Goal: Transaction & Acquisition: Purchase product/service

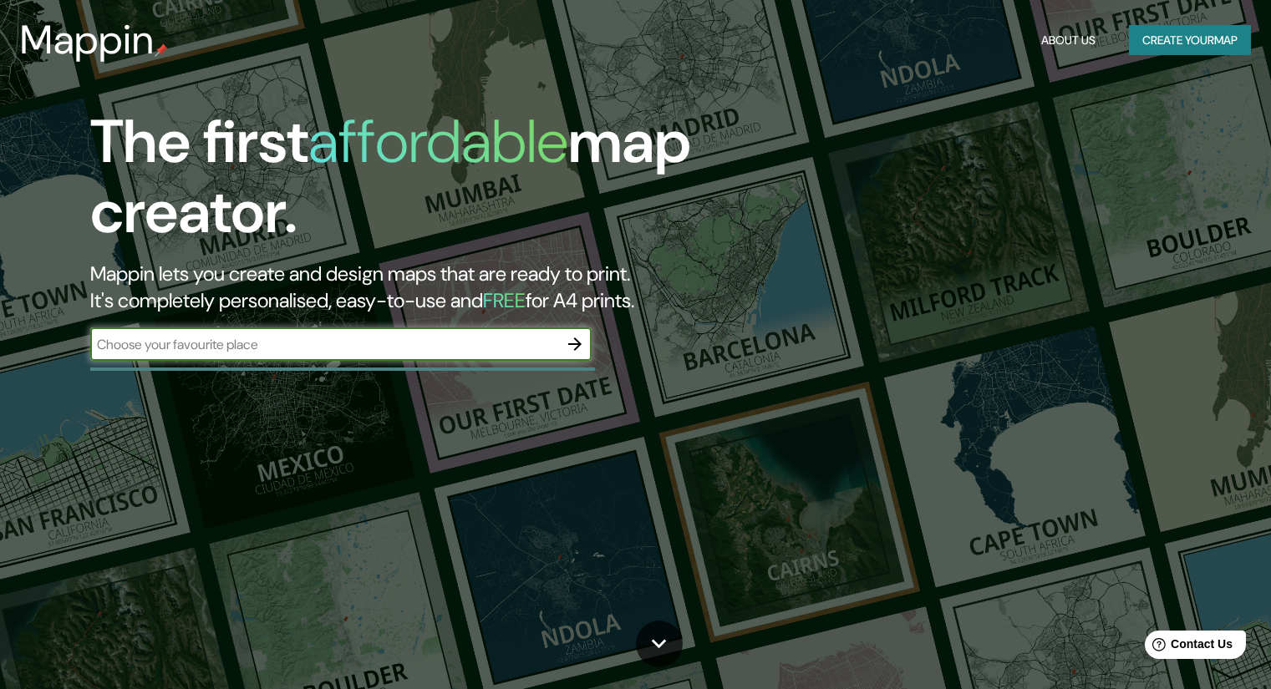
click at [465, 342] on input "text" at bounding box center [324, 344] width 468 height 19
type input "[GEOGRAPHIC_DATA]"
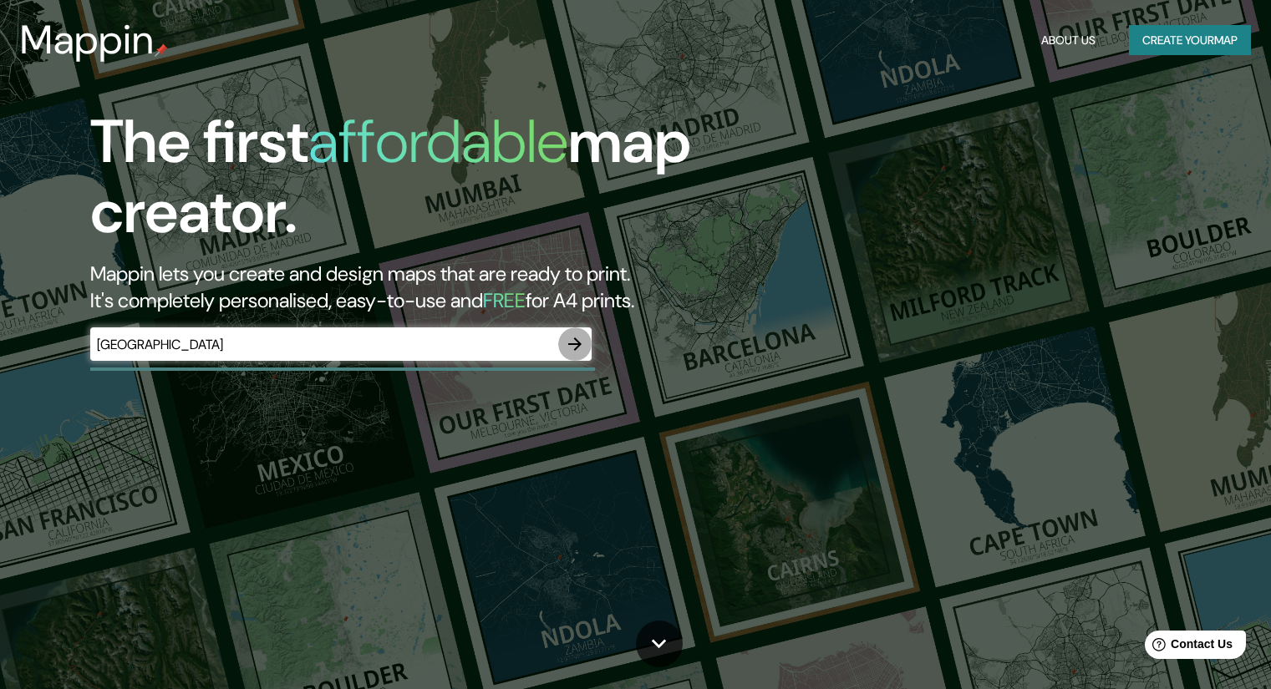
click at [581, 346] on icon "button" at bounding box center [575, 344] width 20 height 20
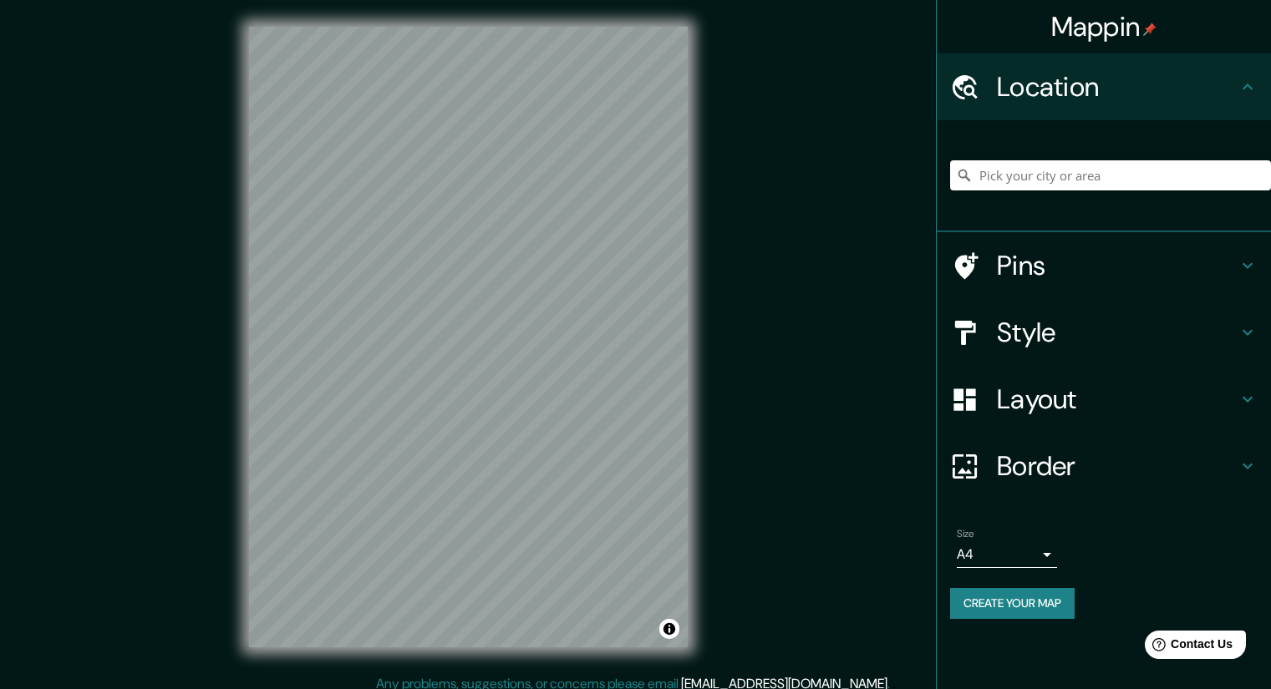
click at [733, 375] on div "Mappin Location Pins Style Layout Border Choose a border. Hint : you can make l…" at bounding box center [635, 350] width 1271 height 701
click at [220, 519] on div "Mappin Location Pins Style Layout Border Choose a border. Hint : you can make l…" at bounding box center [635, 350] width 1271 height 701
click at [990, 322] on div at bounding box center [973, 332] width 47 height 29
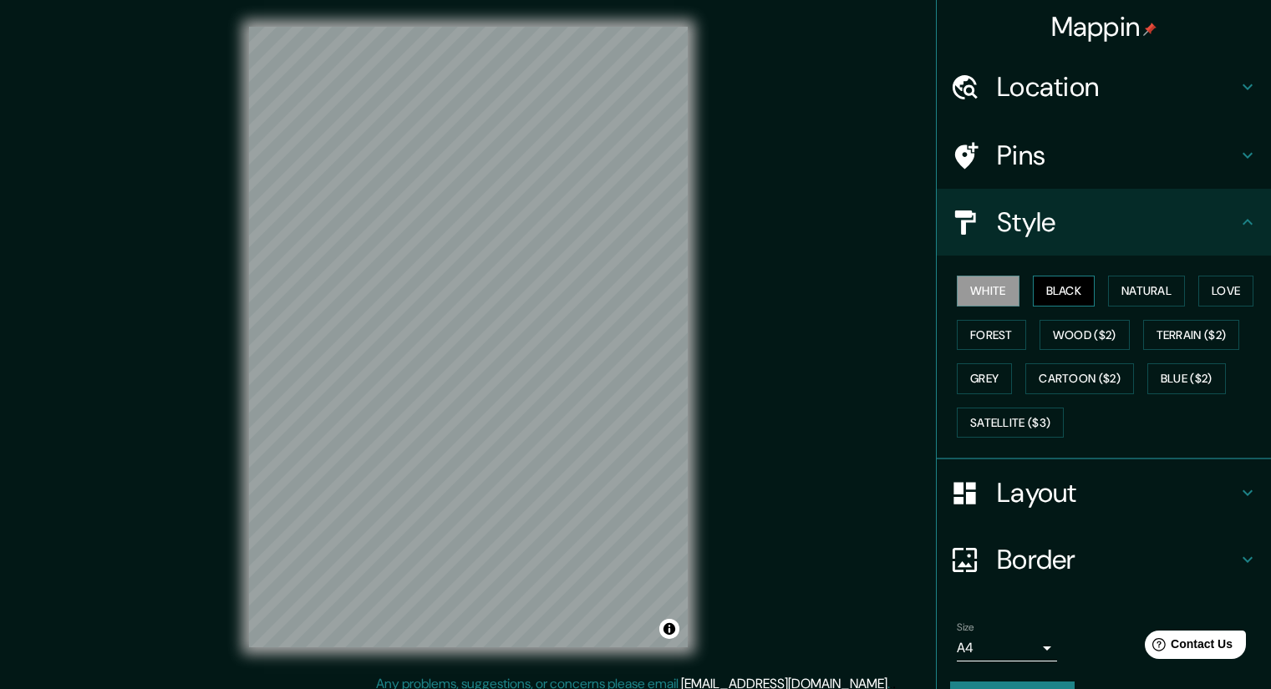
click at [1050, 295] on button "Black" at bounding box center [1064, 291] width 63 height 31
click at [1152, 286] on button "Natural" at bounding box center [1146, 291] width 77 height 31
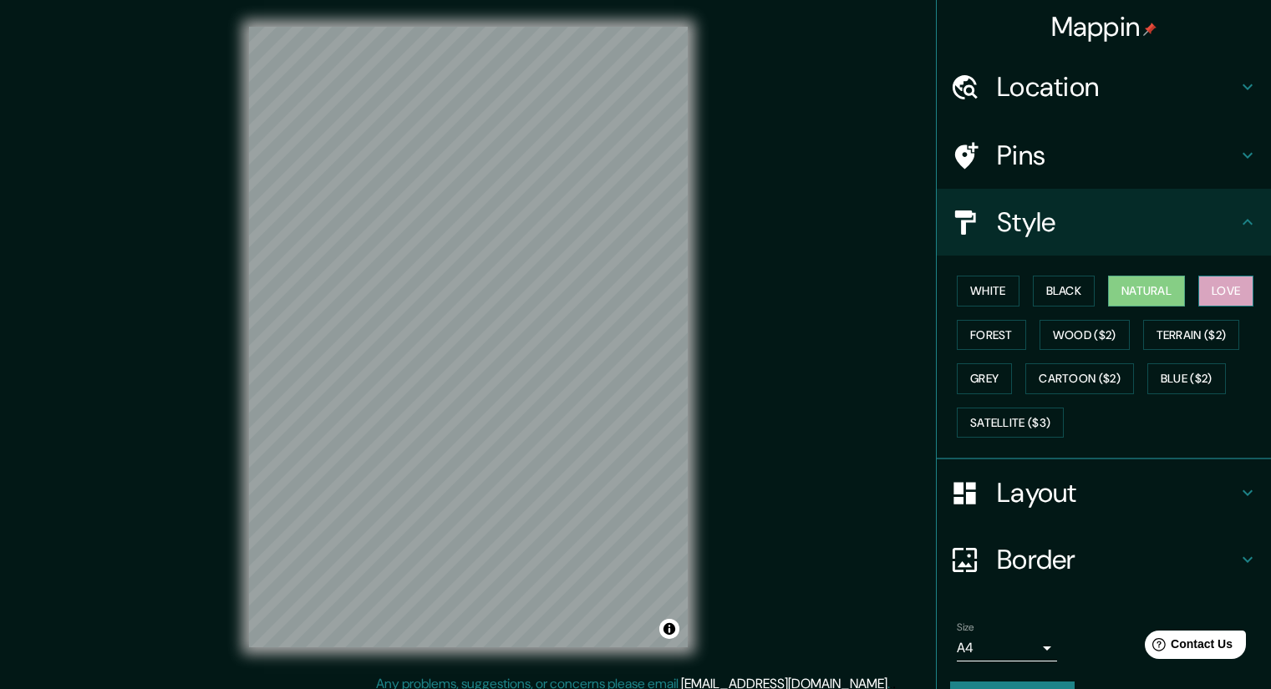
click at [1198, 294] on button "Love" at bounding box center [1225, 291] width 55 height 31
click at [1057, 331] on button "Wood ($2)" at bounding box center [1085, 335] width 90 height 31
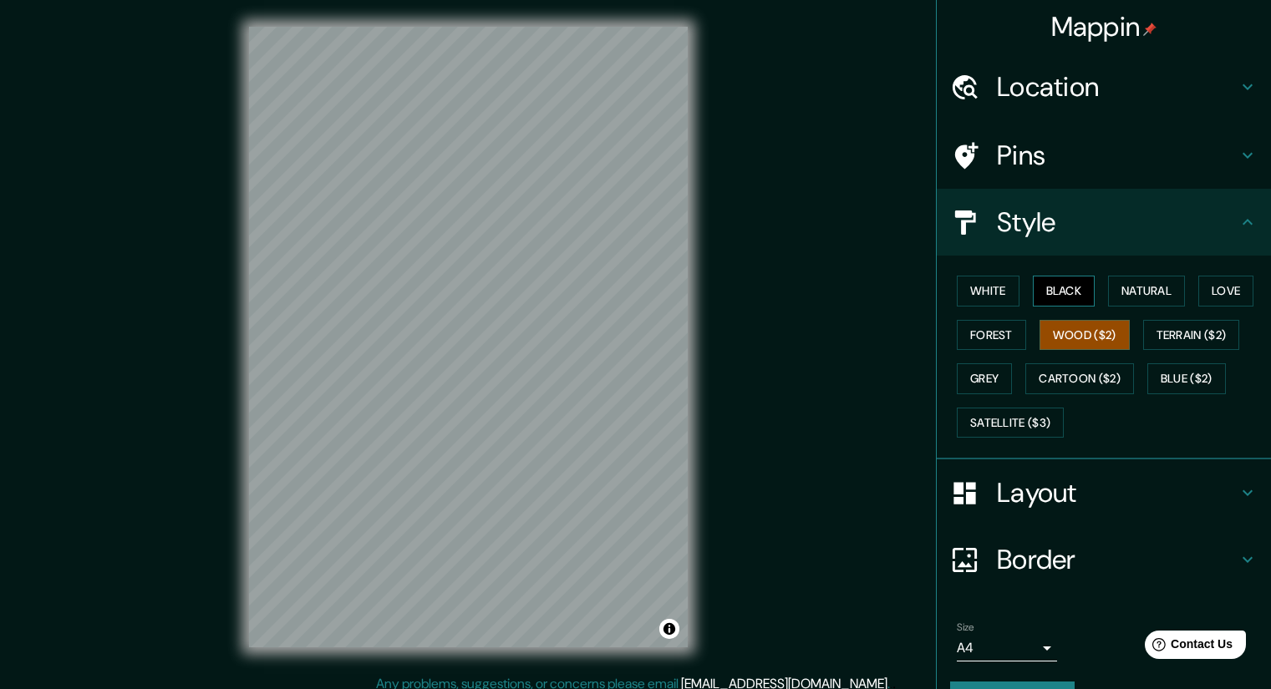
click at [1052, 294] on button "Black" at bounding box center [1064, 291] width 63 height 31
click at [973, 292] on button "White" at bounding box center [988, 291] width 63 height 31
click at [984, 384] on button "Grey" at bounding box center [984, 379] width 55 height 31
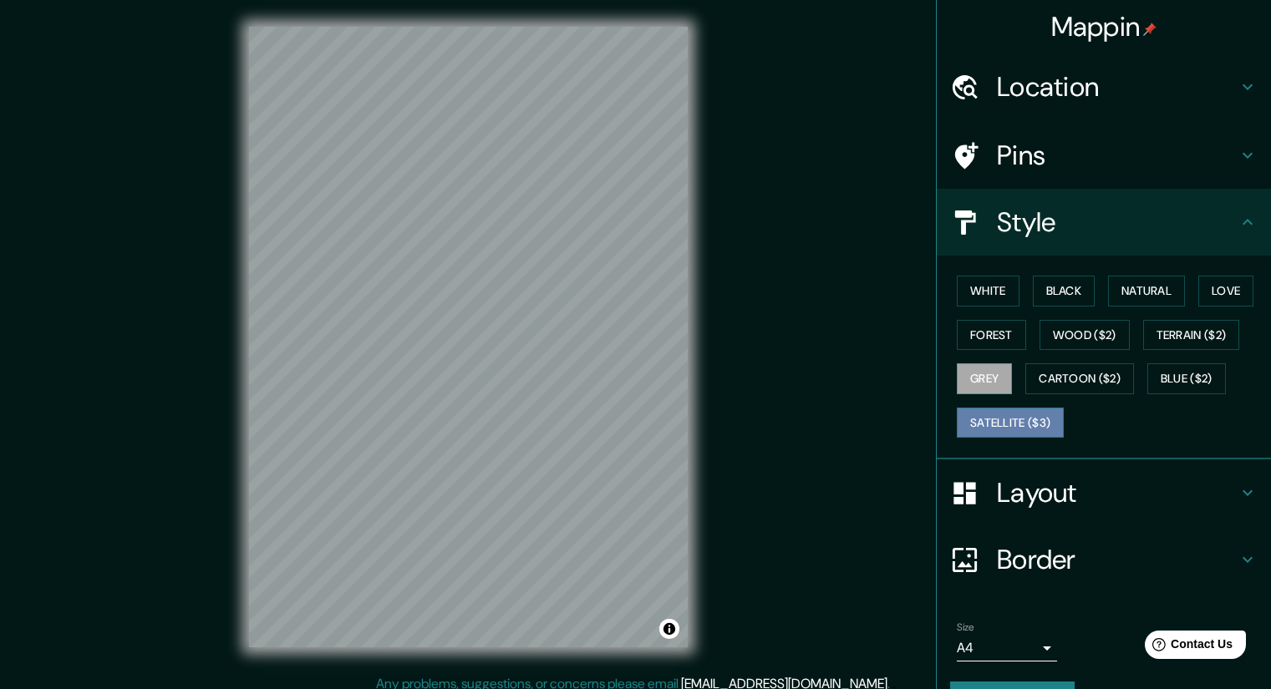
click at [1025, 421] on button "Satellite ($3)" at bounding box center [1010, 423] width 107 height 31
click at [1186, 376] on button "Blue ($2)" at bounding box center [1186, 379] width 79 height 31
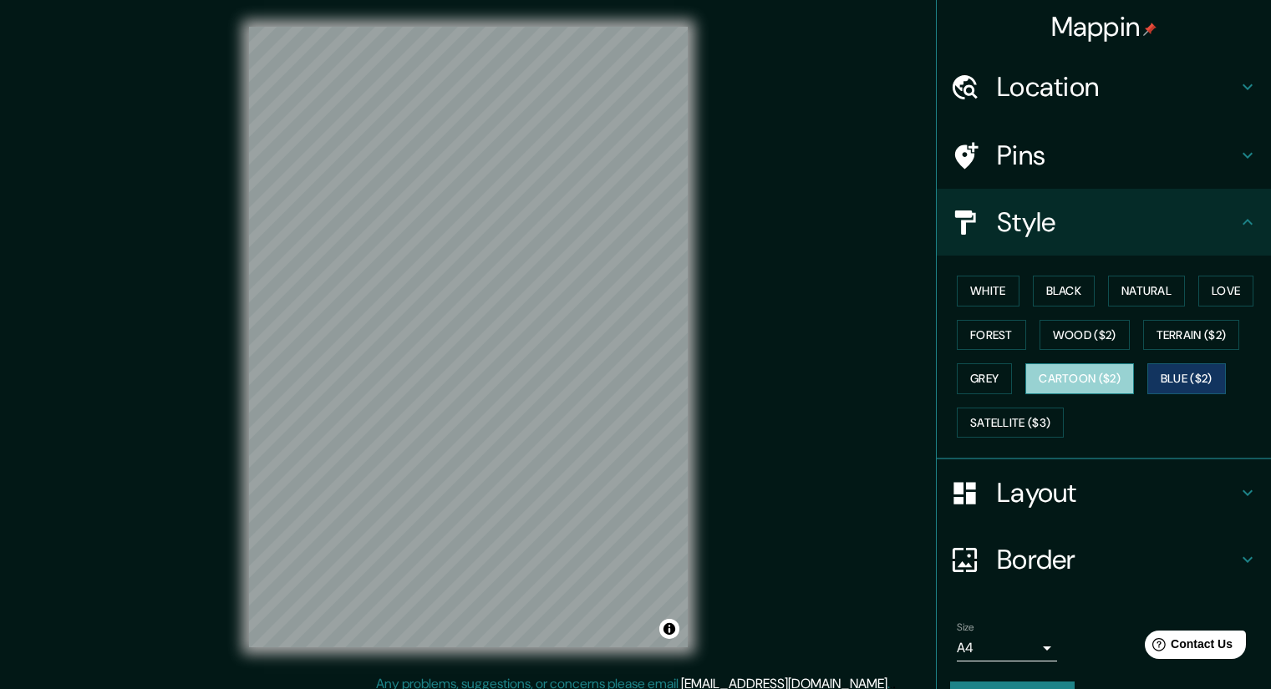
click at [1079, 375] on button "Cartoon ($2)" at bounding box center [1079, 379] width 109 height 31
click at [971, 382] on button "Grey" at bounding box center [984, 379] width 55 height 31
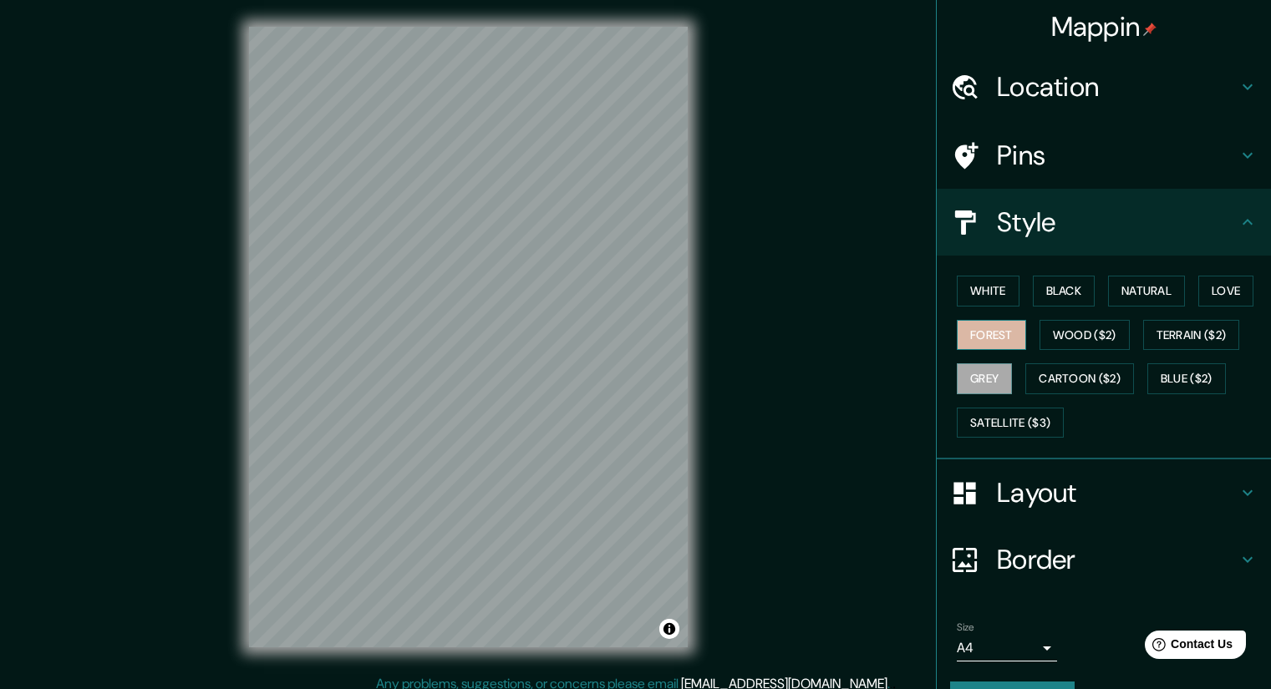
click at [974, 328] on button "Forest" at bounding box center [991, 335] width 69 height 31
click at [969, 288] on button "White" at bounding box center [988, 291] width 63 height 31
click at [1053, 281] on button "Black" at bounding box center [1064, 291] width 63 height 31
click at [976, 378] on button "Grey" at bounding box center [984, 379] width 55 height 31
click at [971, 289] on button "White" at bounding box center [988, 291] width 63 height 31
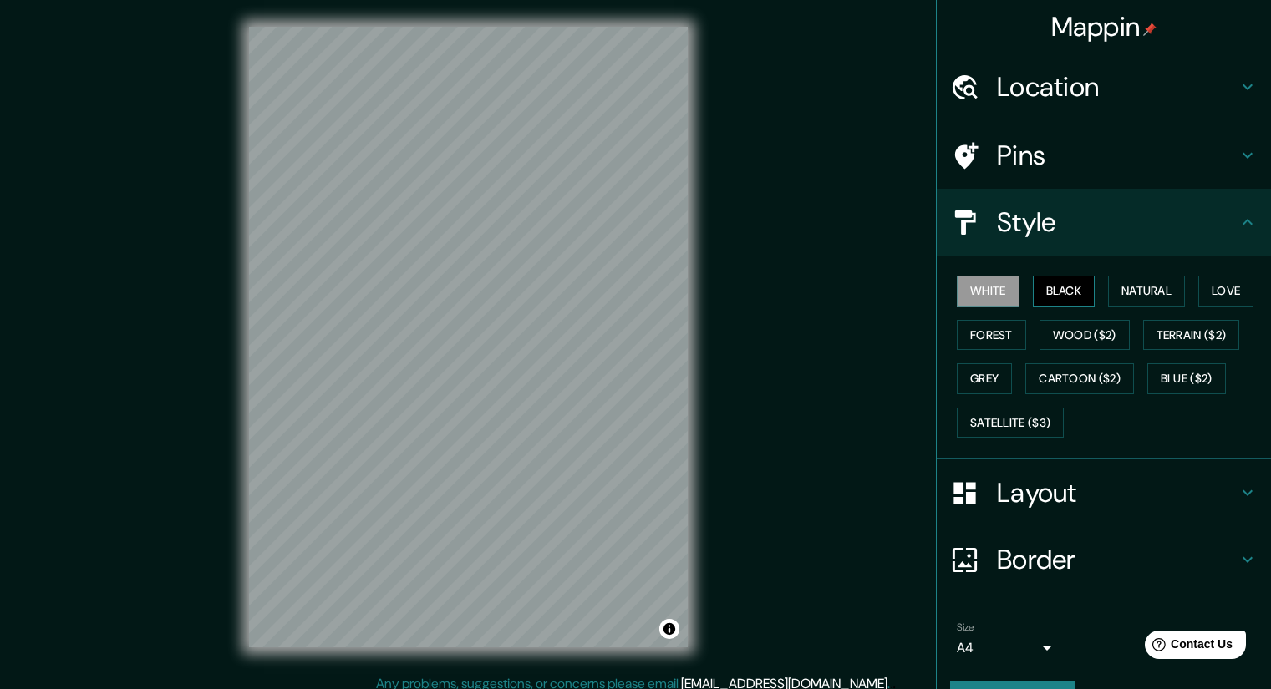
click at [1052, 283] on button "Black" at bounding box center [1064, 291] width 63 height 31
click at [1125, 290] on button "Natural" at bounding box center [1146, 291] width 77 height 31
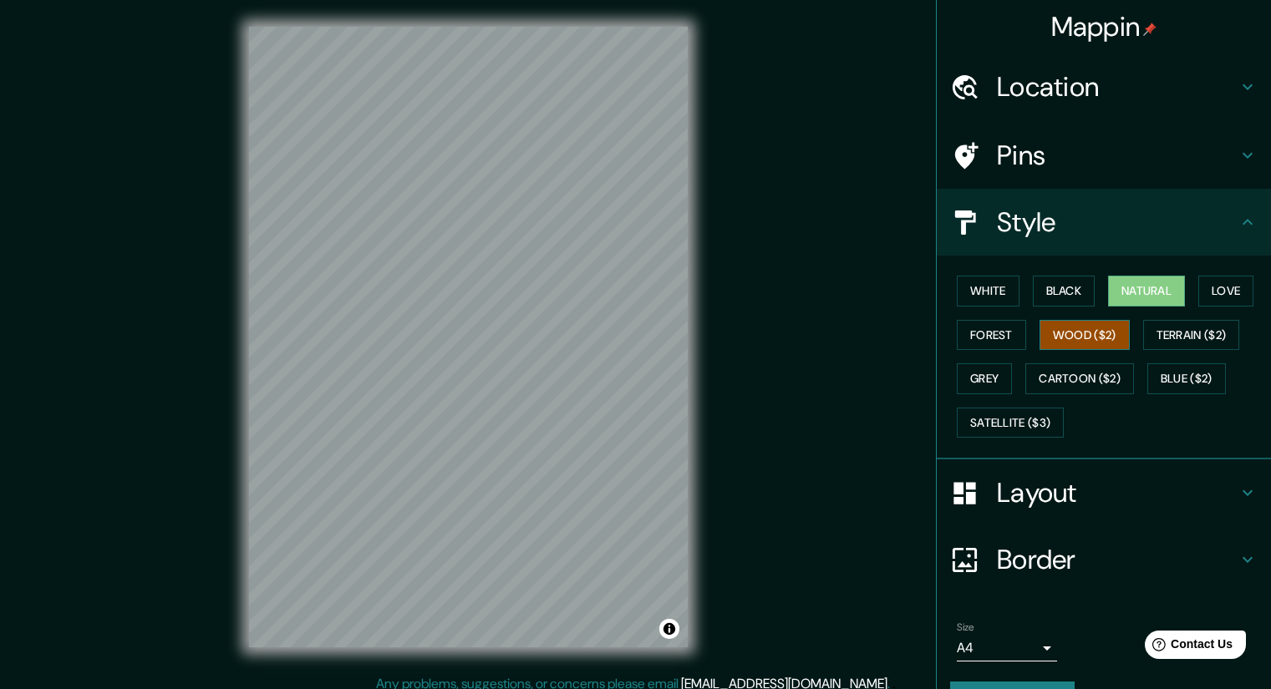
click at [1087, 339] on button "Wood ($2)" at bounding box center [1085, 335] width 90 height 31
click at [831, 254] on div "Mappin Location Pins Style White Black Natural Love Forest Wood ($2) Terrain ($…" at bounding box center [635, 350] width 1271 height 701
click at [1153, 88] on h4 "Location" at bounding box center [1117, 86] width 241 height 33
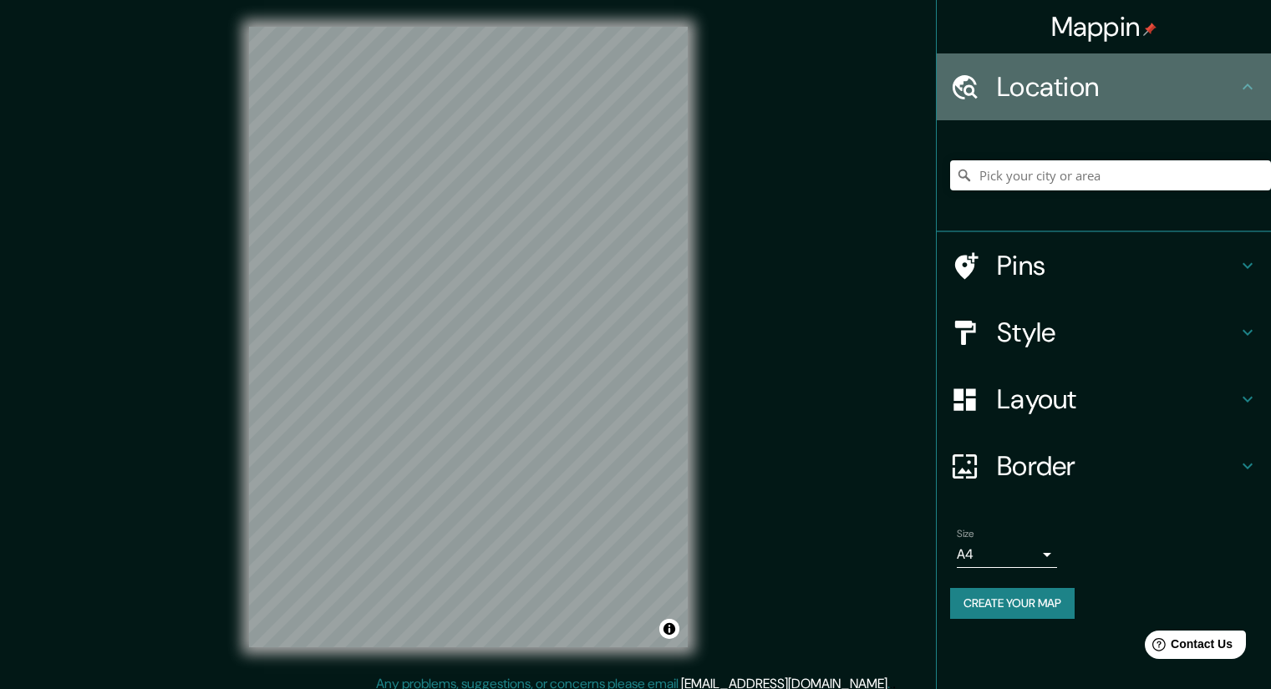
click at [1199, 88] on h4 "Location" at bounding box center [1117, 86] width 241 height 33
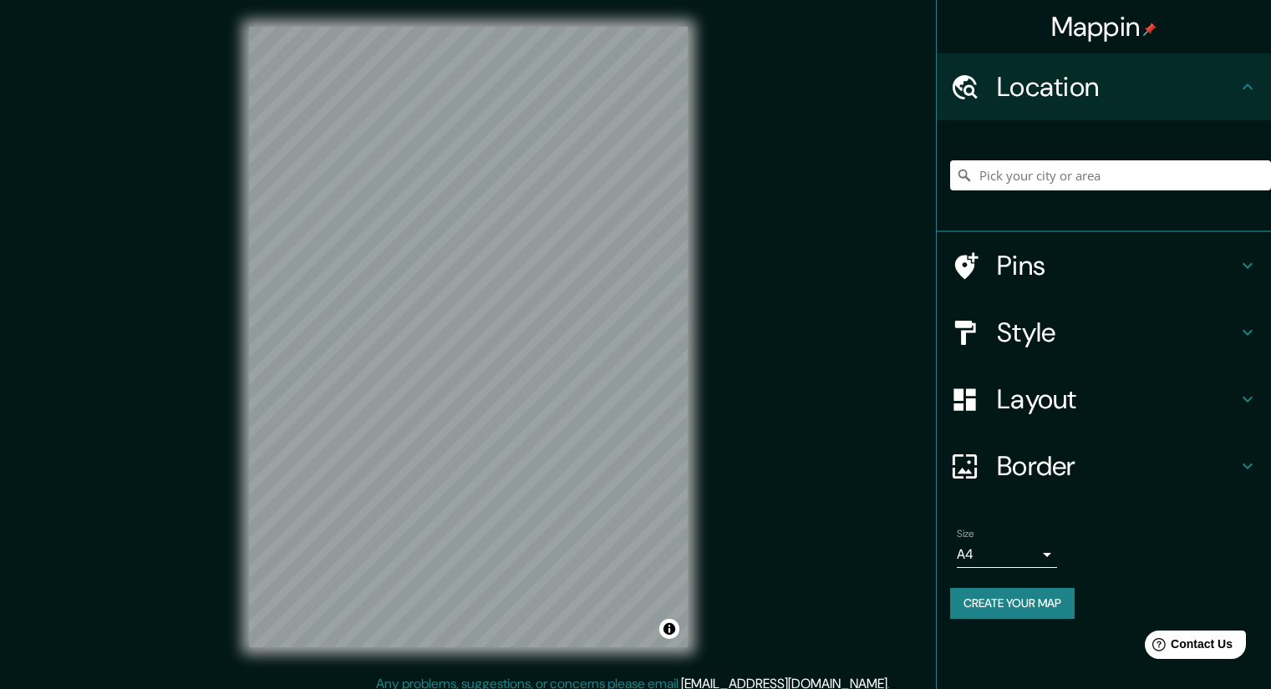
click at [1089, 268] on h4 "Pins" at bounding box center [1117, 265] width 241 height 33
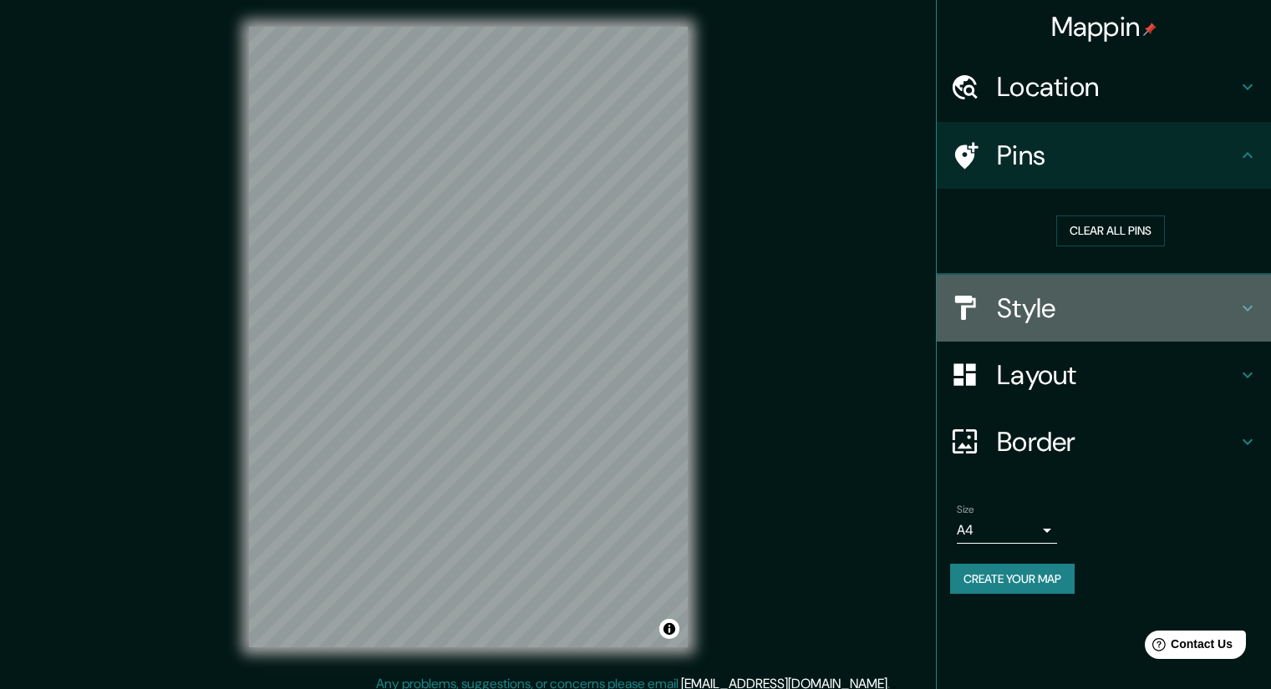
click at [1077, 303] on h4 "Style" at bounding box center [1117, 308] width 241 height 33
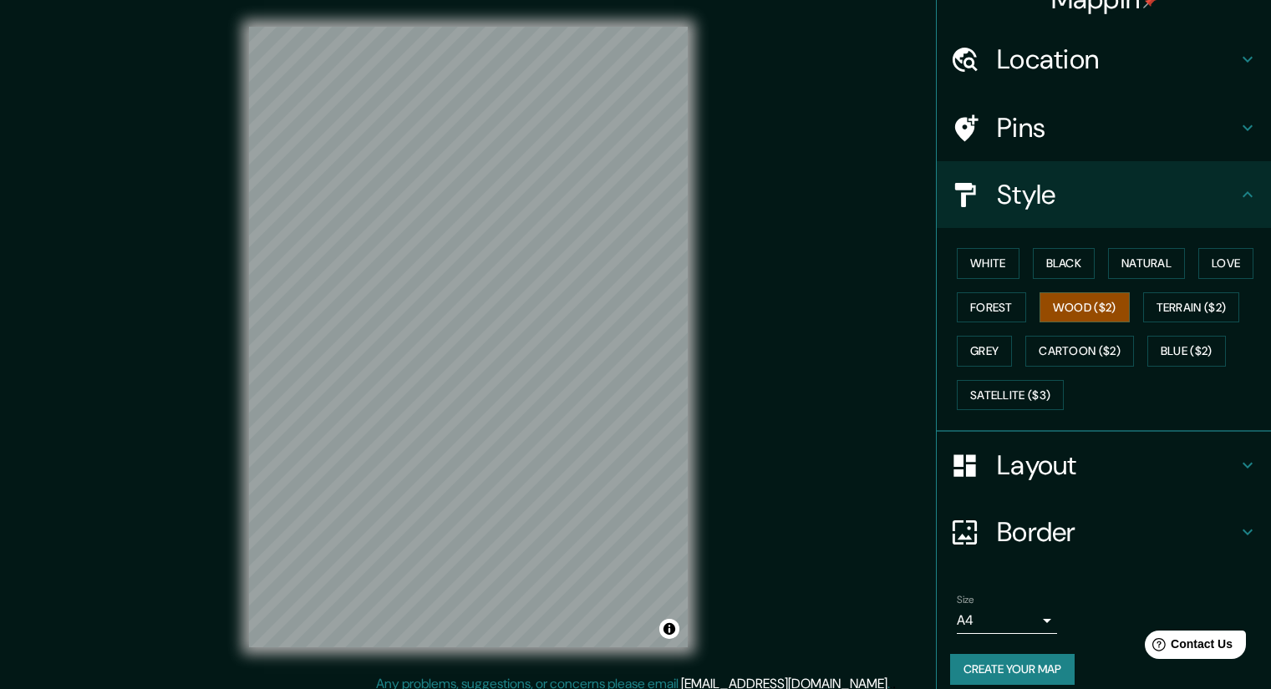
scroll to position [43, 0]
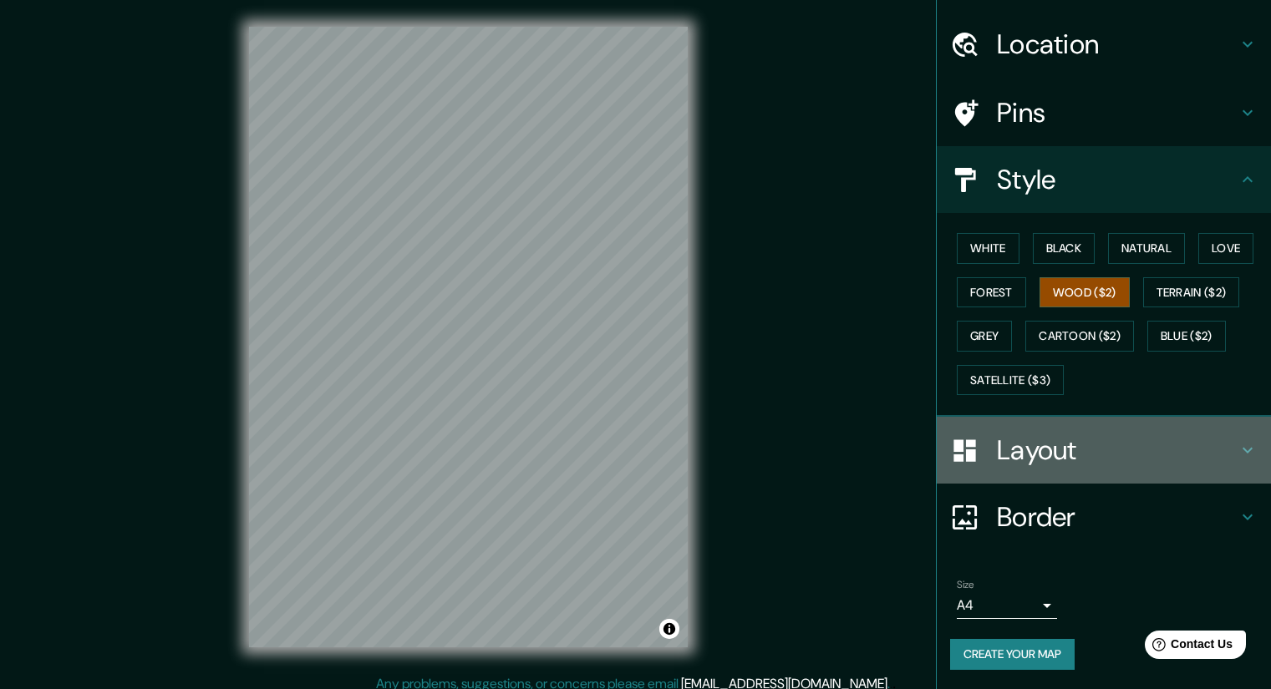
click at [1042, 453] on h4 "Layout" at bounding box center [1117, 450] width 241 height 33
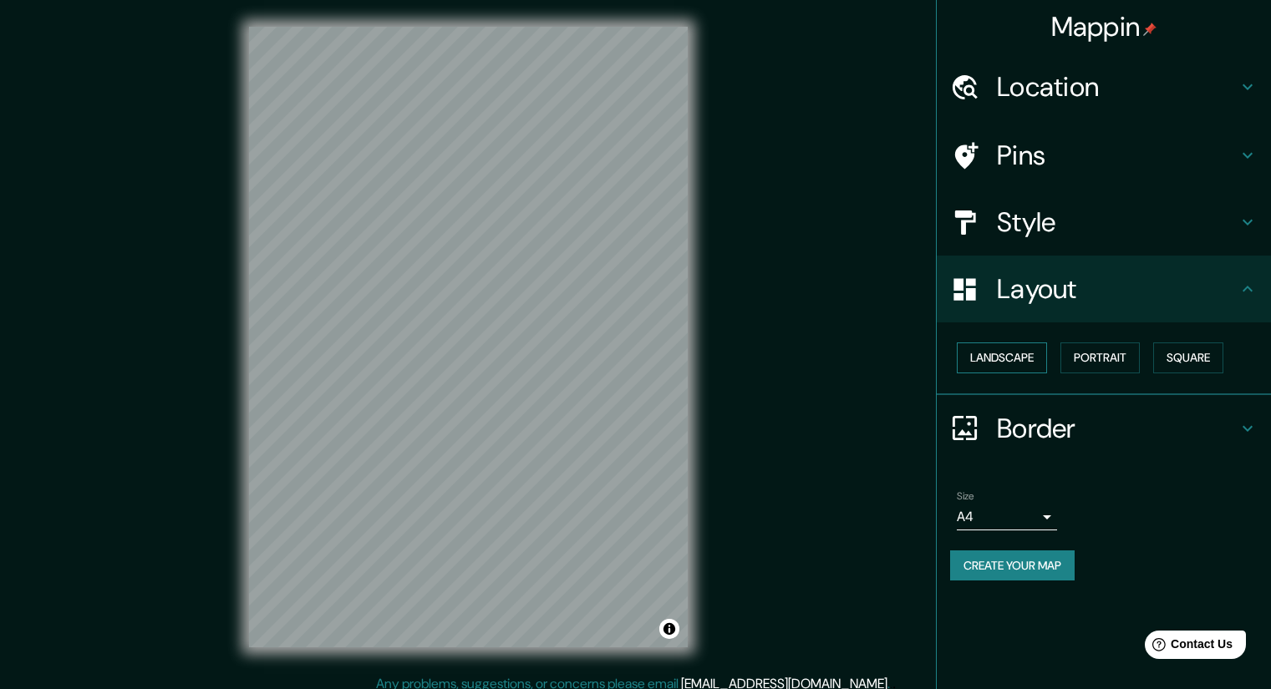
click at [1028, 356] on button "Landscape" at bounding box center [1002, 358] width 90 height 31
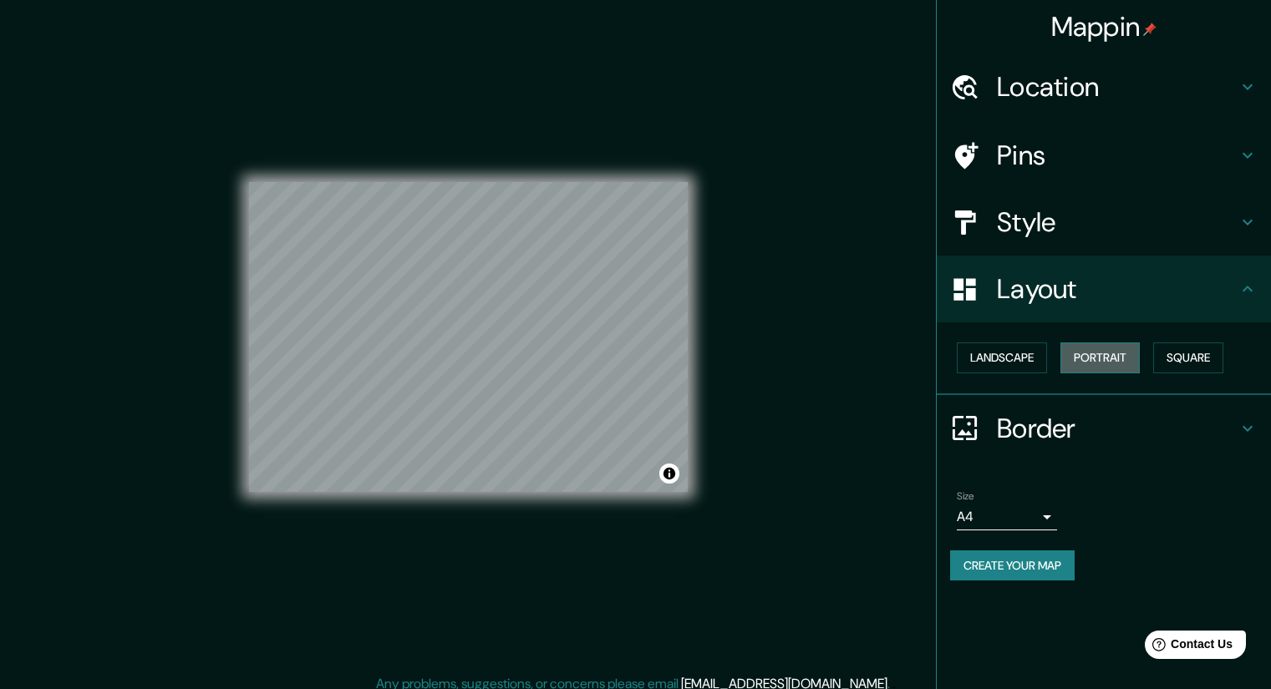
click at [1101, 355] on button "Portrait" at bounding box center [1099, 358] width 79 height 31
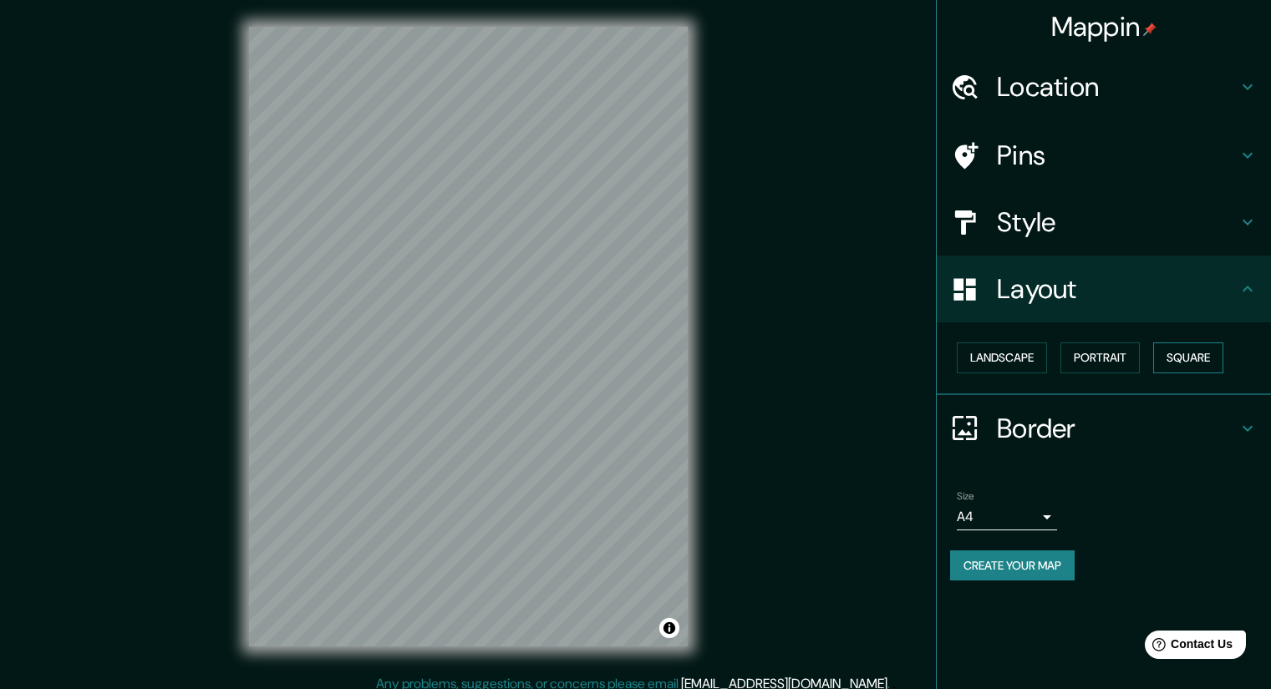
click at [1199, 354] on button "Square" at bounding box center [1188, 358] width 70 height 31
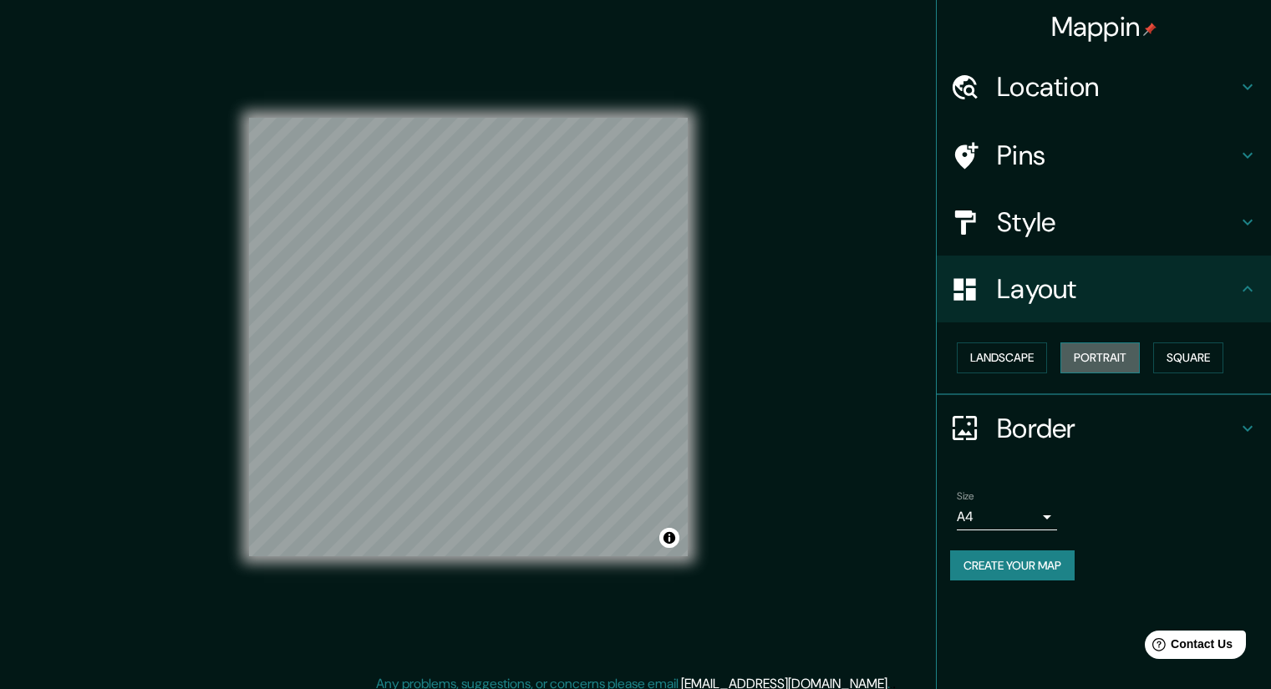
click at [1140, 356] on button "Portrait" at bounding box center [1099, 358] width 79 height 31
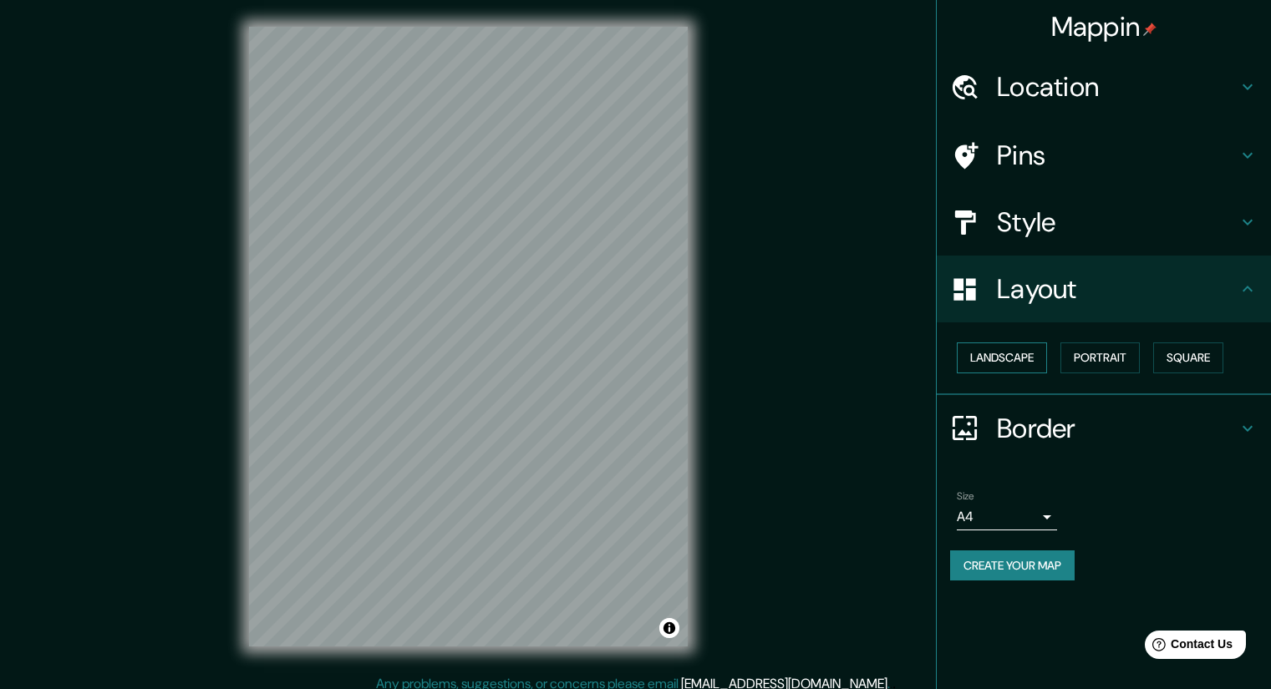
click at [1018, 369] on button "Landscape" at bounding box center [1002, 358] width 90 height 31
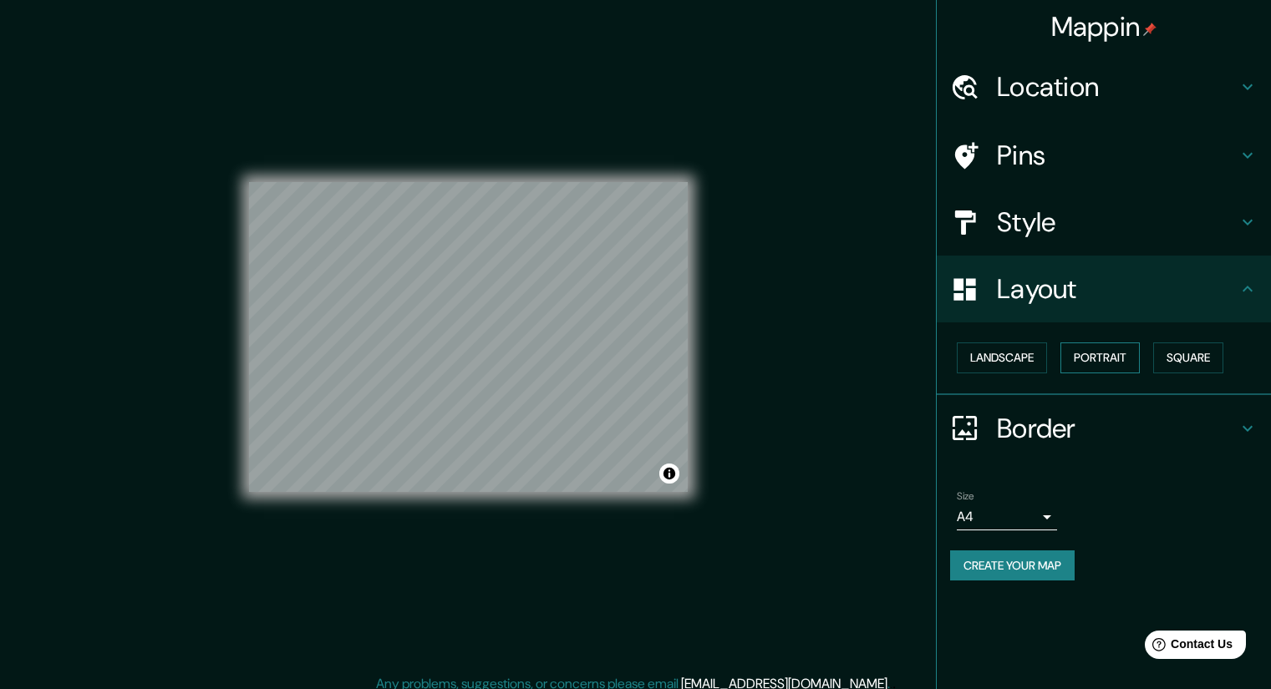
click at [1101, 359] on button "Portrait" at bounding box center [1099, 358] width 79 height 31
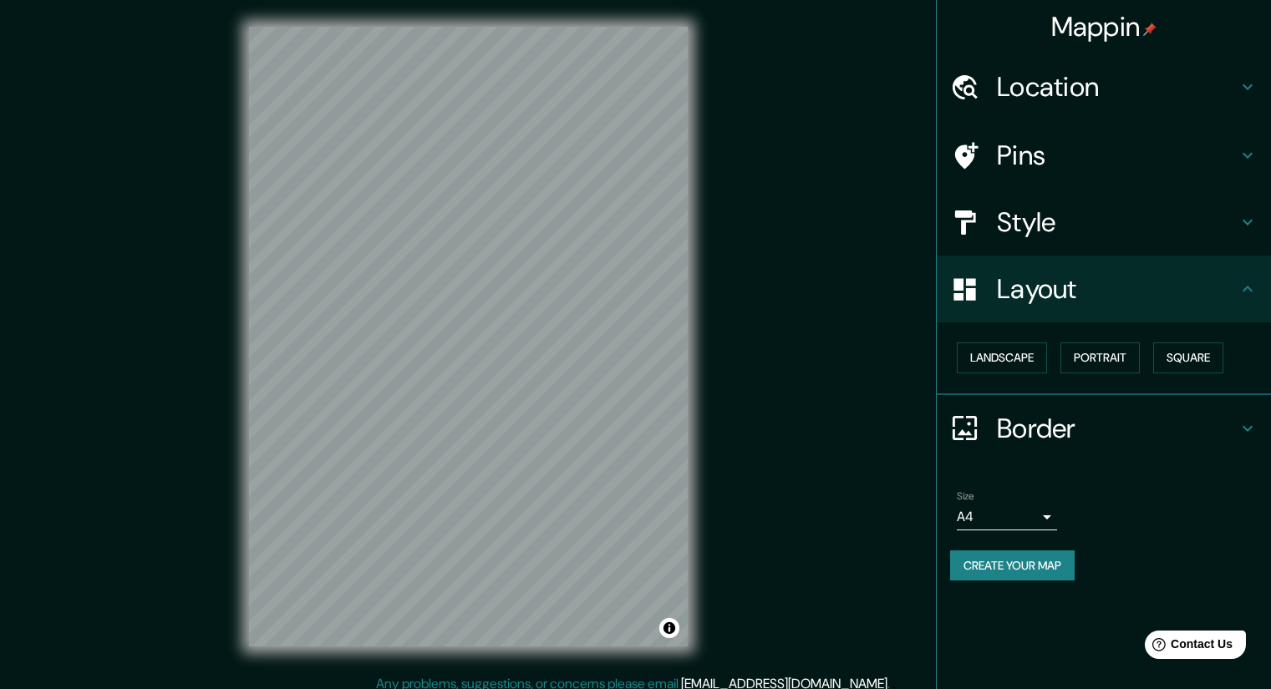
click at [1050, 516] on body "Mappin Location Pins Style Layout Landscape Portrait Square Border Choose a bor…" at bounding box center [635, 344] width 1271 height 689
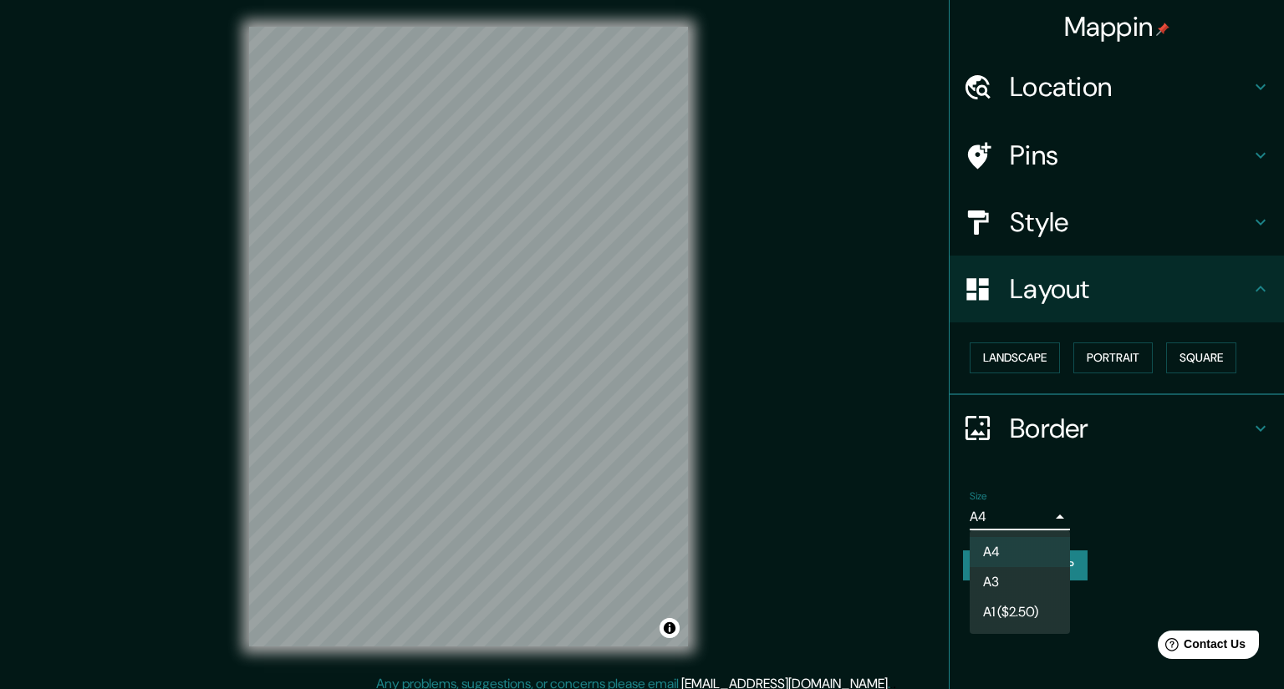
click at [1013, 584] on li "A3" at bounding box center [1019, 582] width 100 height 30
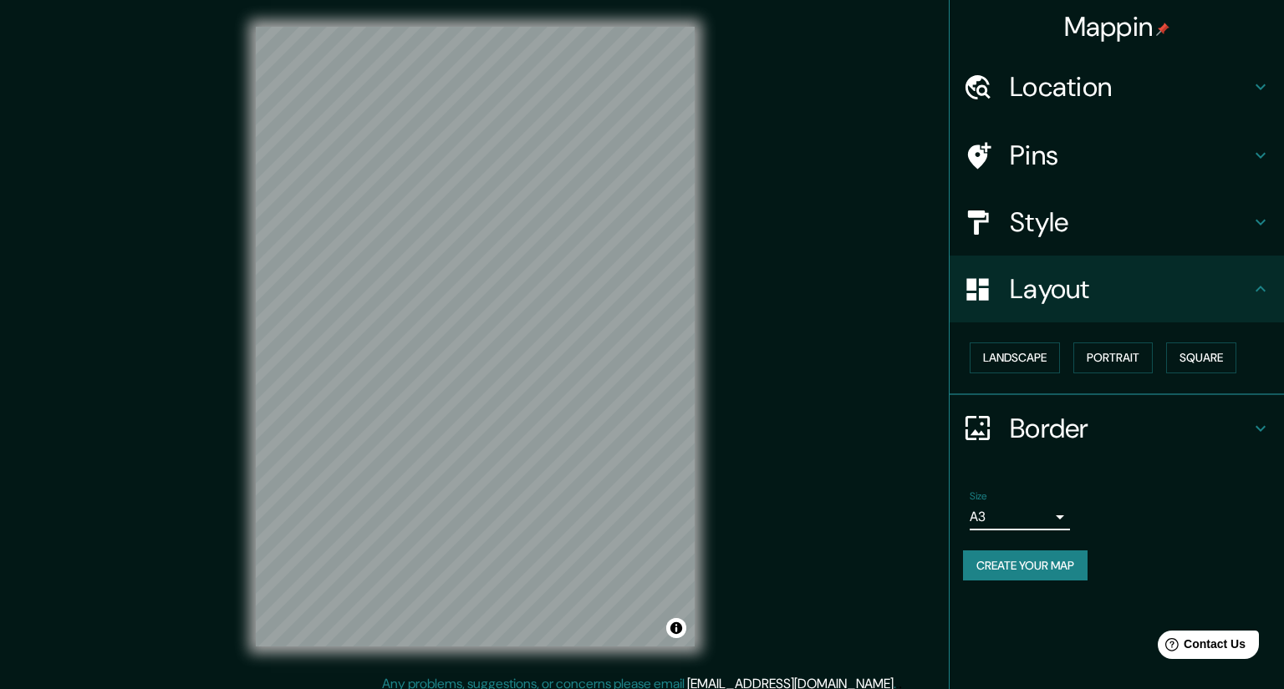
click at [1050, 519] on body "Mappin Location Pins Style Layout Landscape Portrait Square Border Choose a bor…" at bounding box center [642, 344] width 1284 height 689
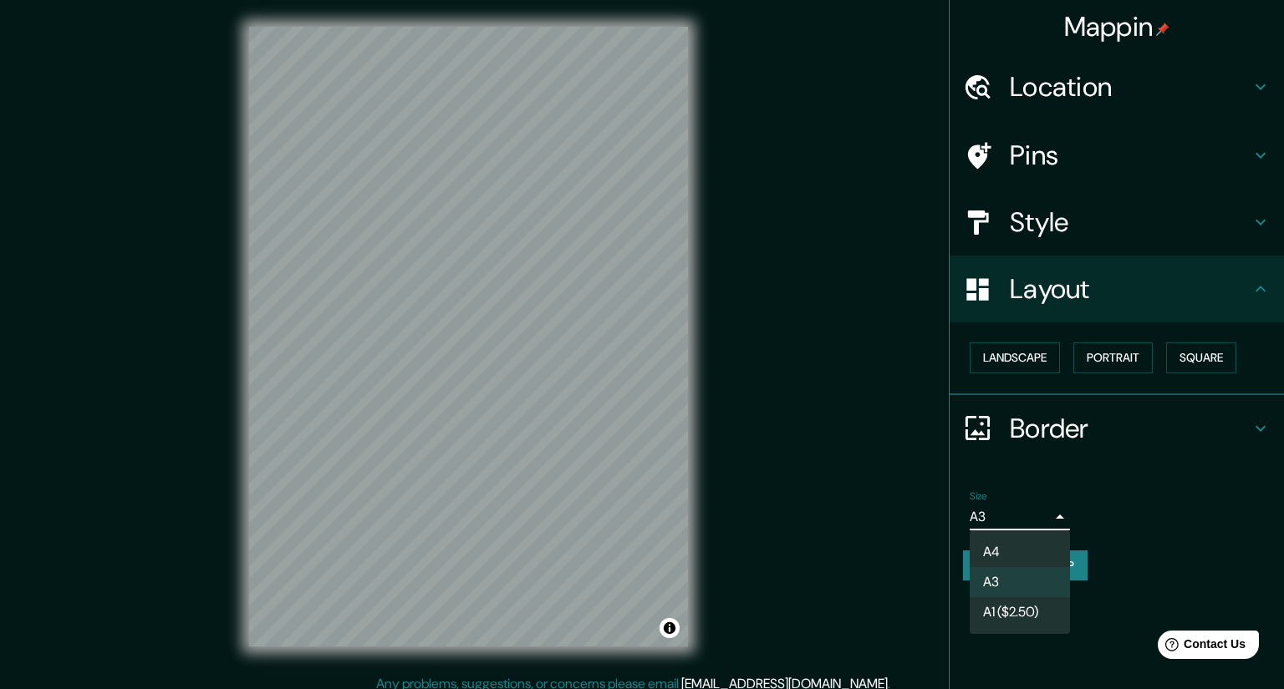
click at [1023, 612] on li "A1 ($2.50)" at bounding box center [1019, 613] width 100 height 30
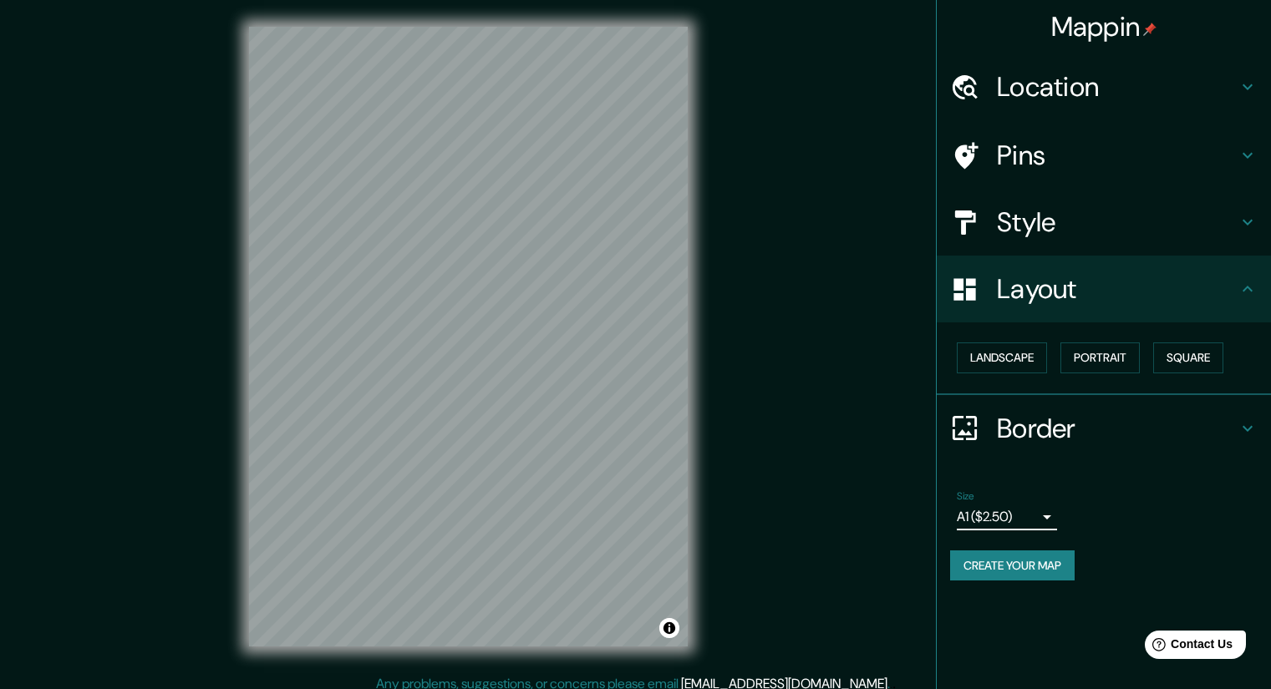
click at [1052, 514] on body "Mappin Location Pins Style Layout Landscape Portrait Square Border Choose a bor…" at bounding box center [635, 344] width 1271 height 689
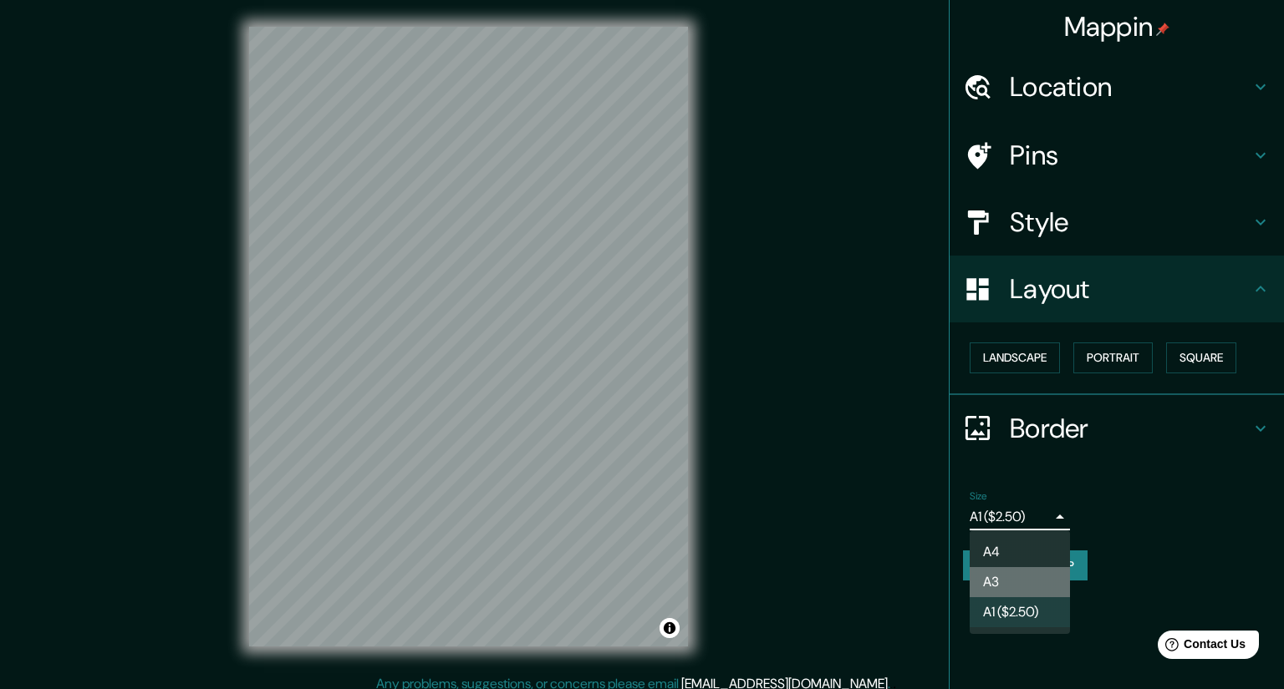
click at [1006, 581] on li "A3" at bounding box center [1019, 582] width 100 height 30
type input "a4"
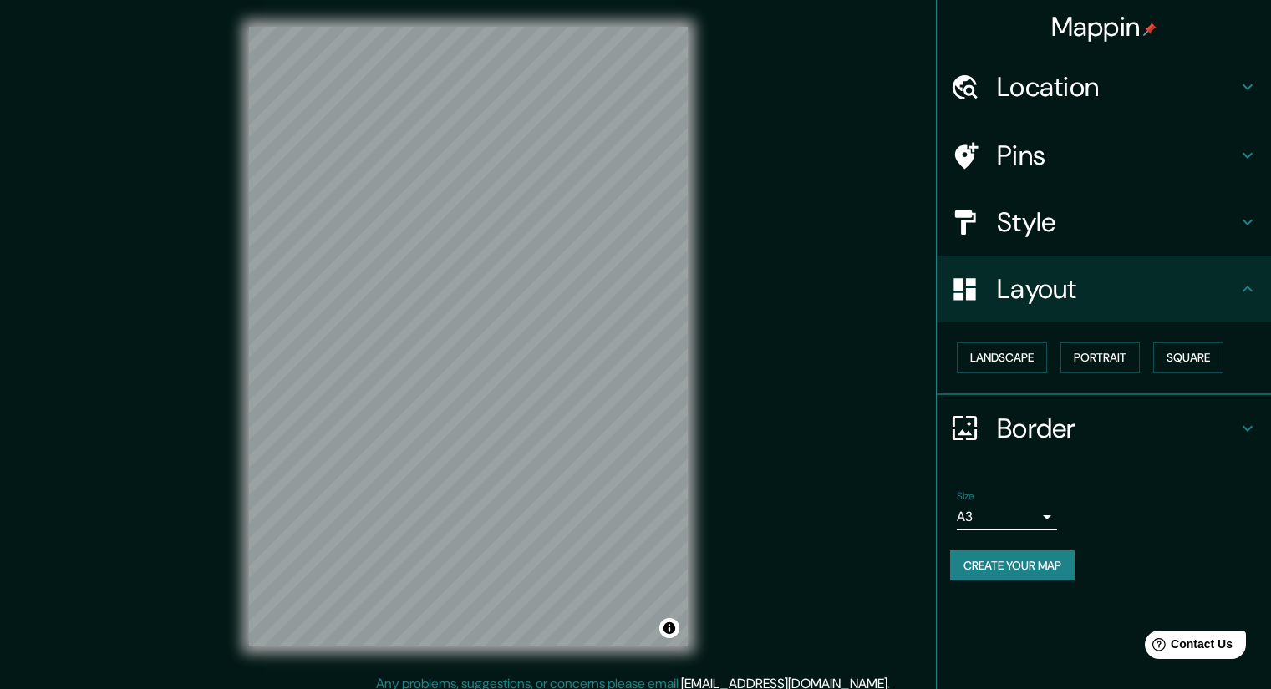
click at [1155, 498] on div "Size A3 a4" at bounding box center [1104, 510] width 308 height 53
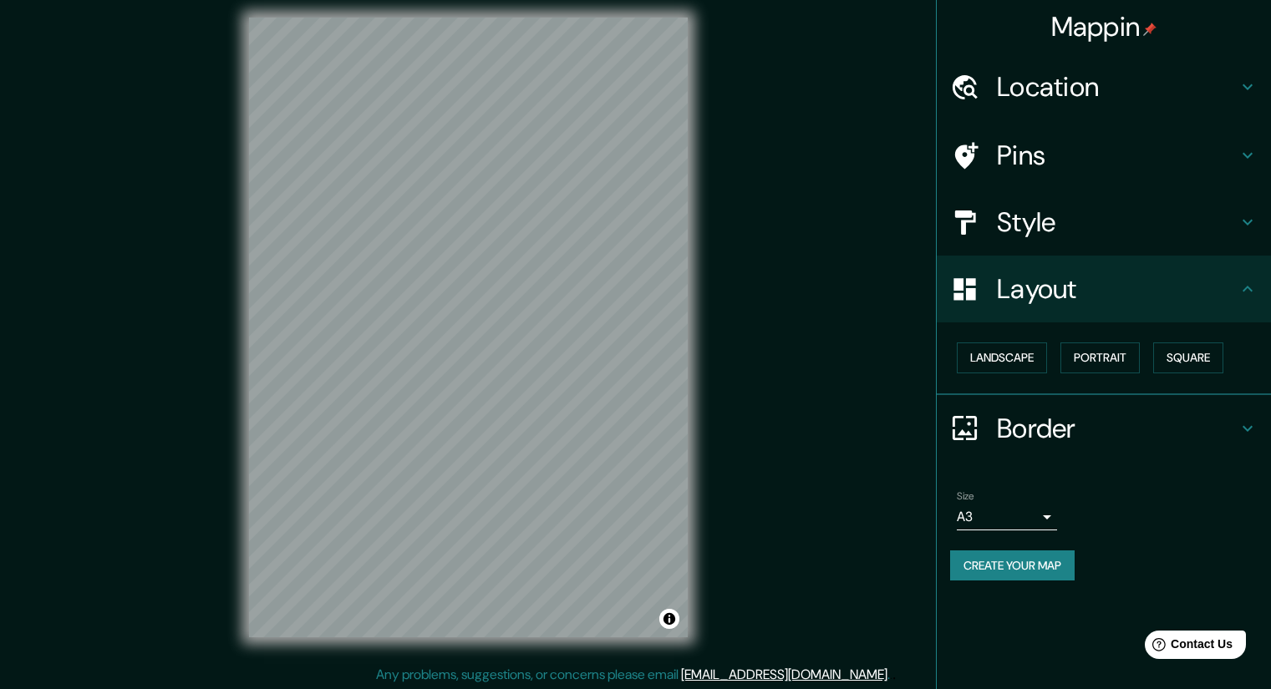
scroll to position [11, 0]
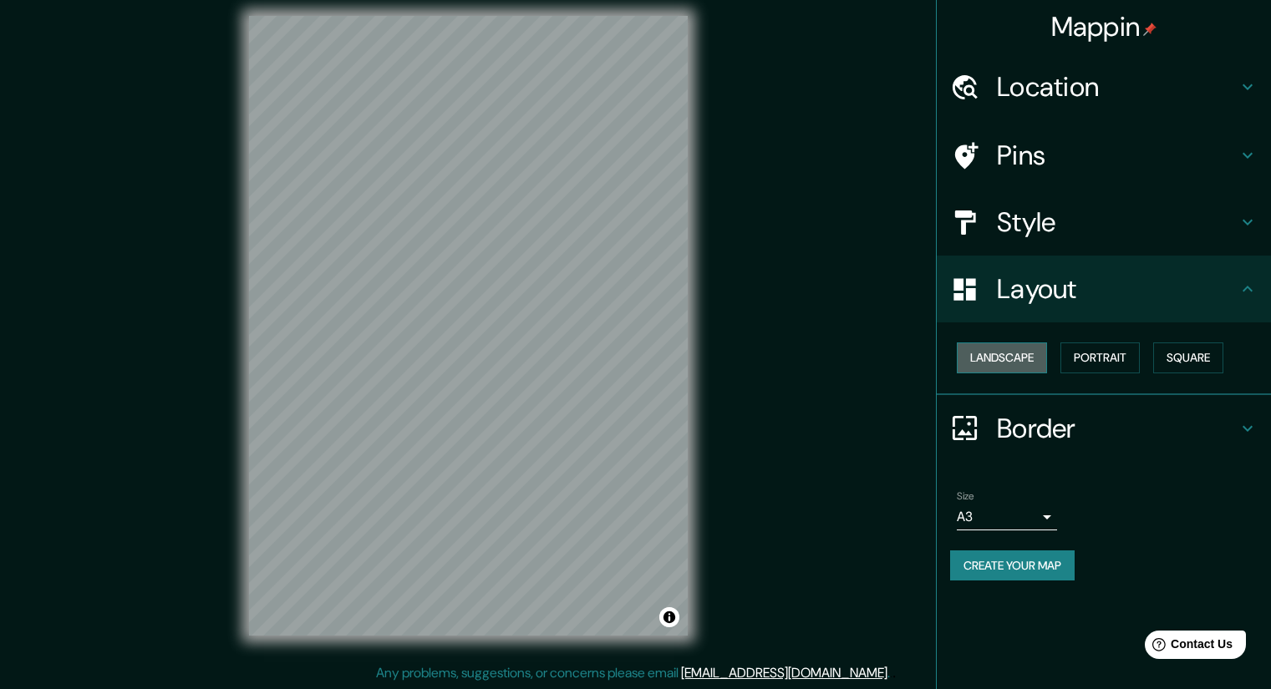
click at [1021, 363] on button "Landscape" at bounding box center [1002, 358] width 90 height 31
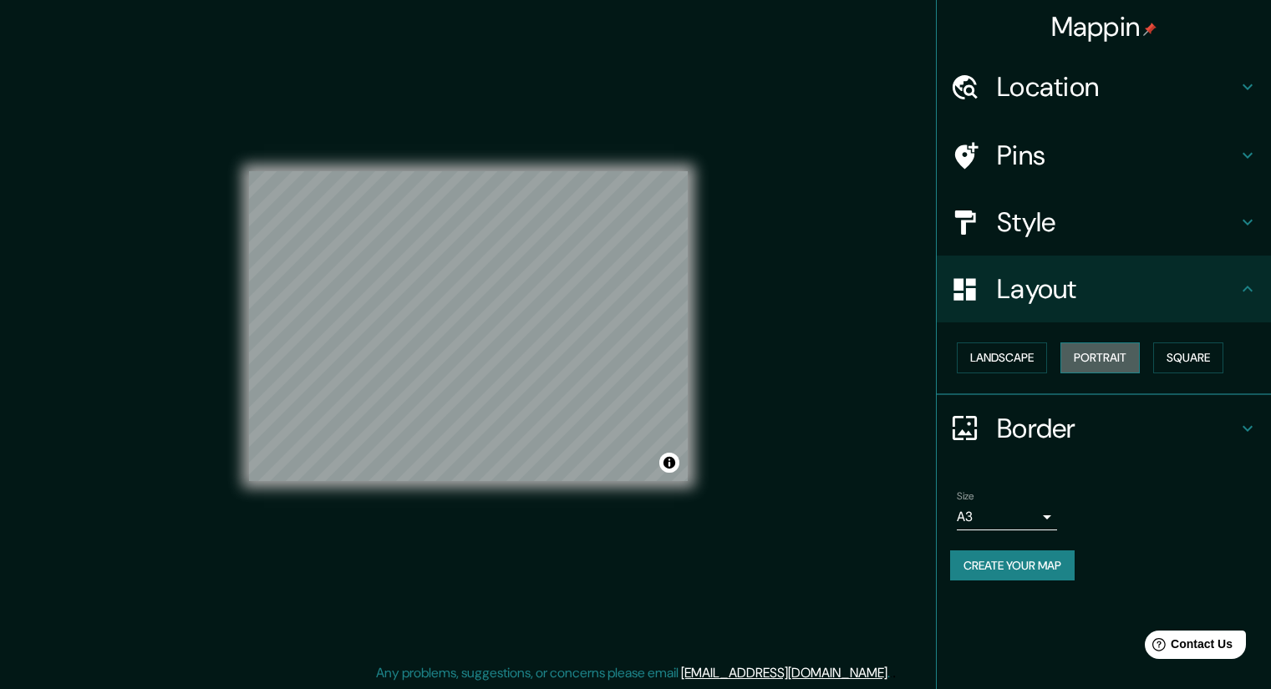
click at [1121, 352] on button "Portrait" at bounding box center [1099, 358] width 79 height 31
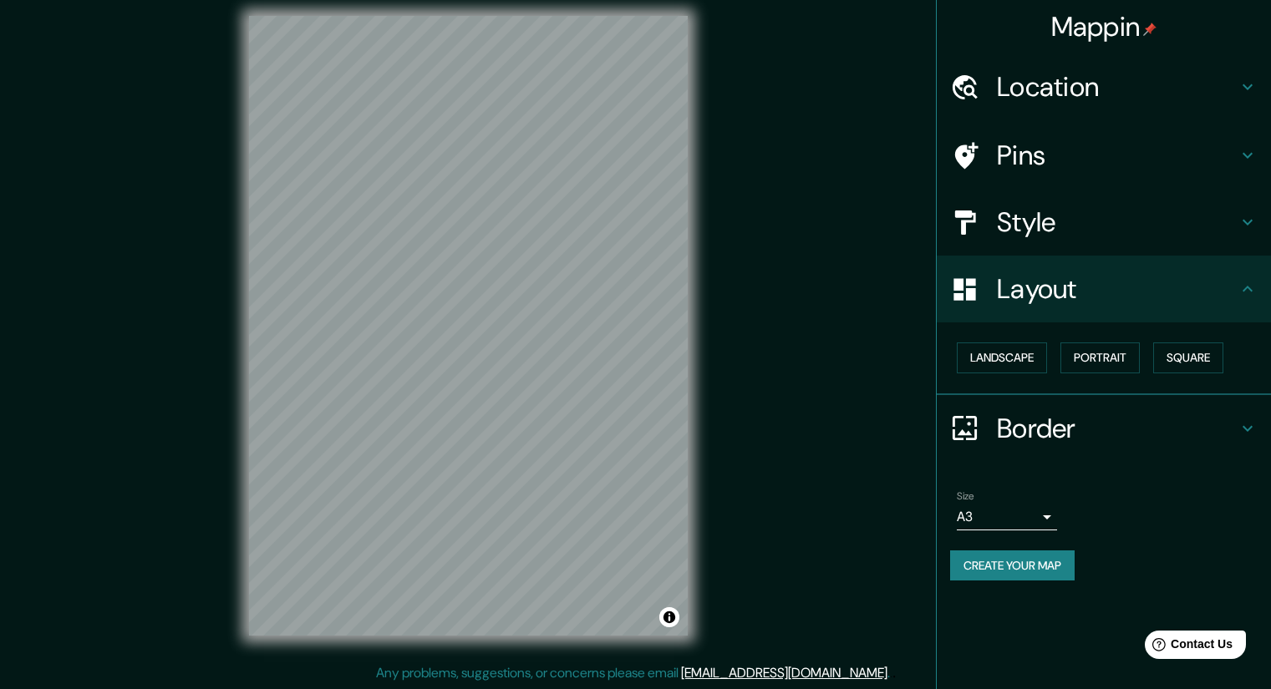
click at [1207, 430] on h4 "Border" at bounding box center [1117, 428] width 241 height 33
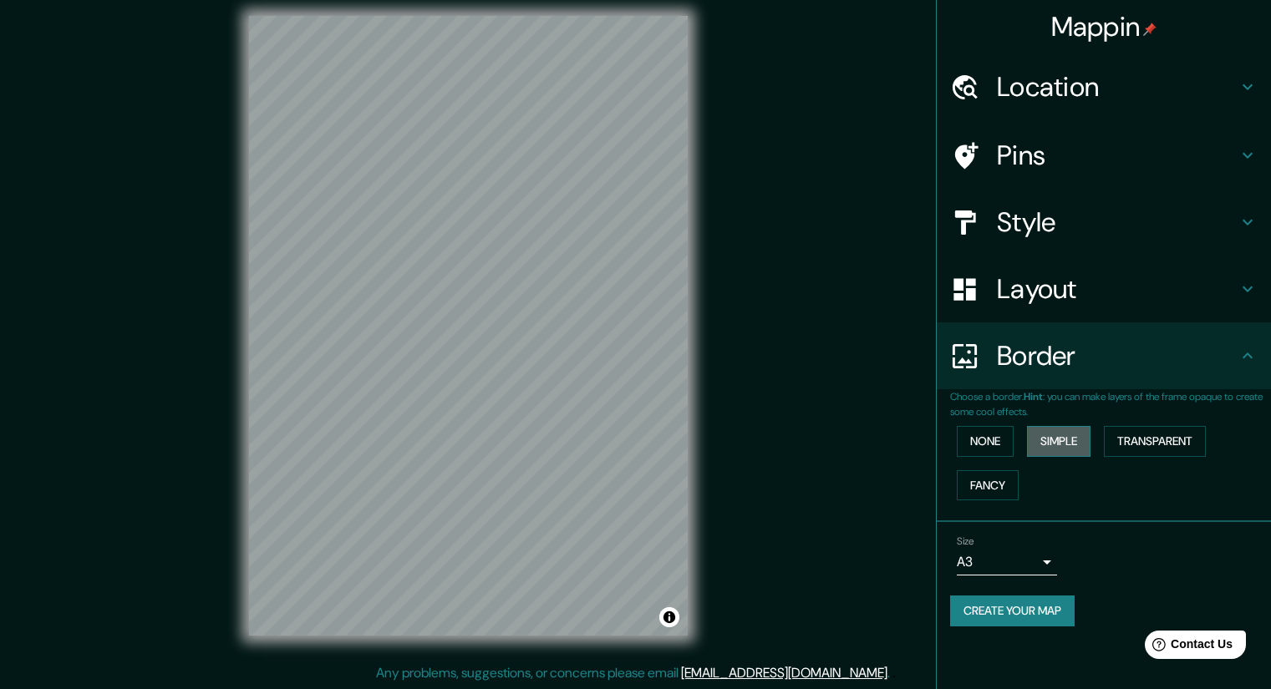
click at [1075, 438] on button "Simple" at bounding box center [1059, 441] width 64 height 31
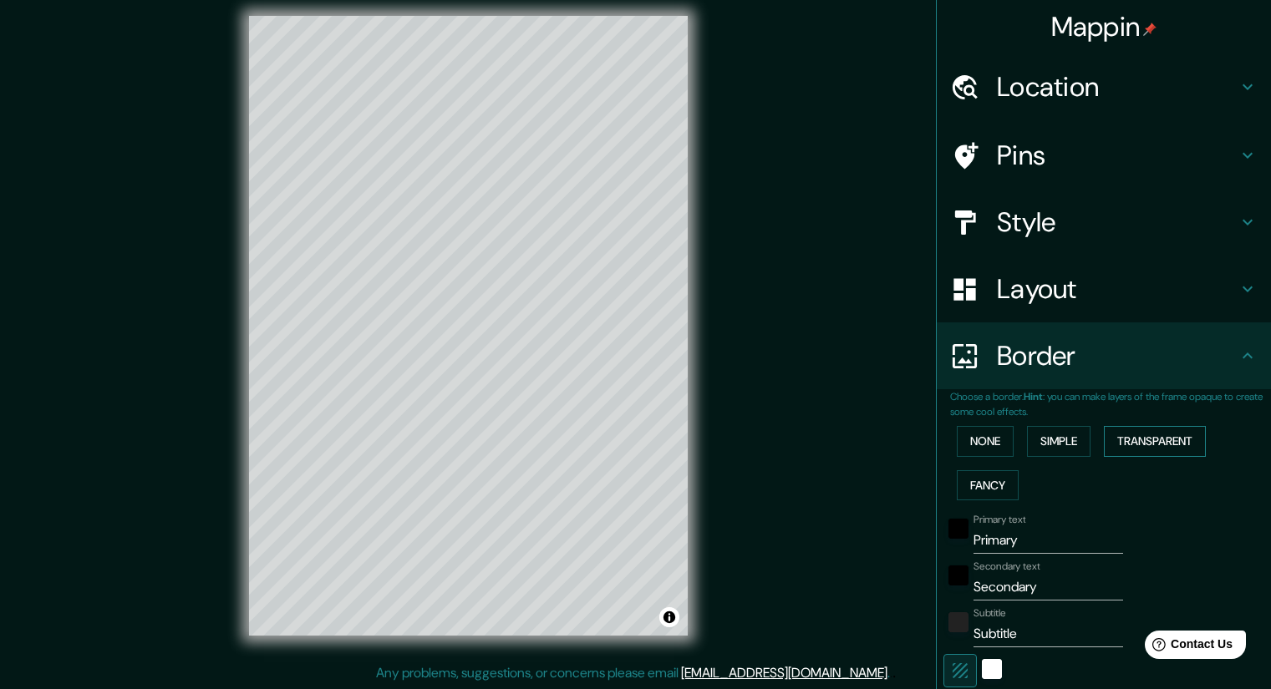
click at [1157, 438] on button "Transparent" at bounding box center [1155, 441] width 102 height 31
click at [967, 482] on button "Fancy" at bounding box center [988, 485] width 62 height 31
click at [968, 453] on button "None" at bounding box center [985, 441] width 57 height 31
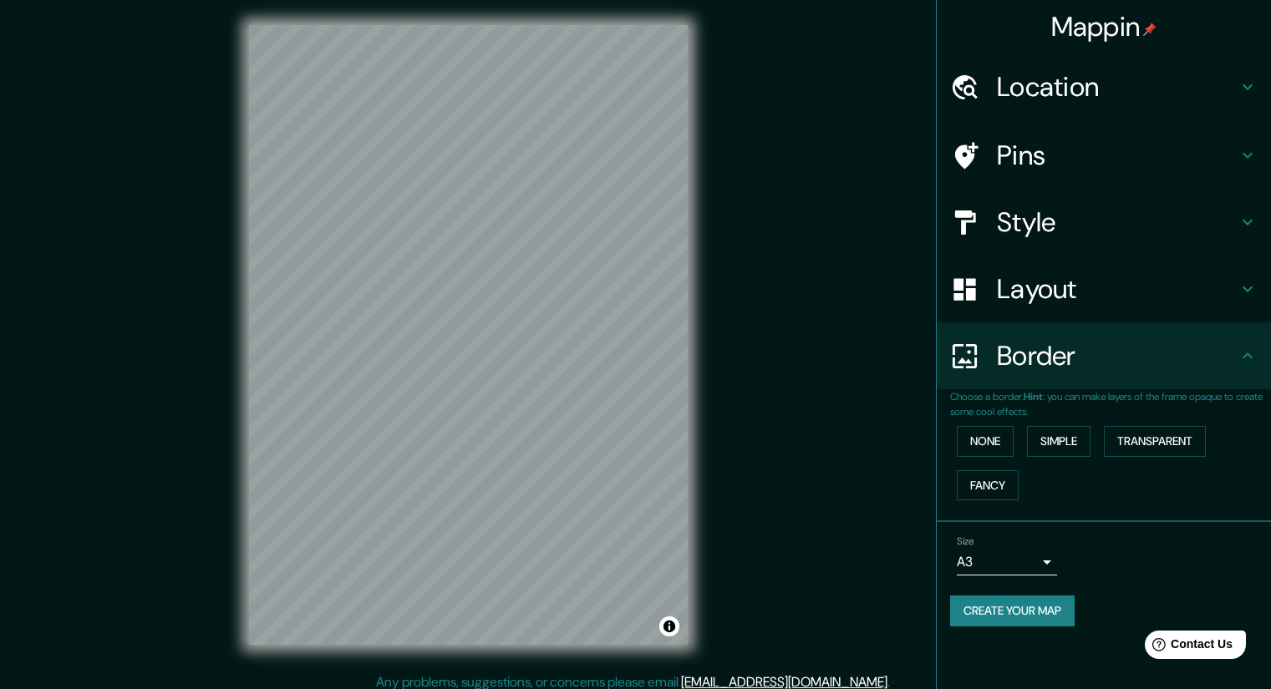
scroll to position [0, 0]
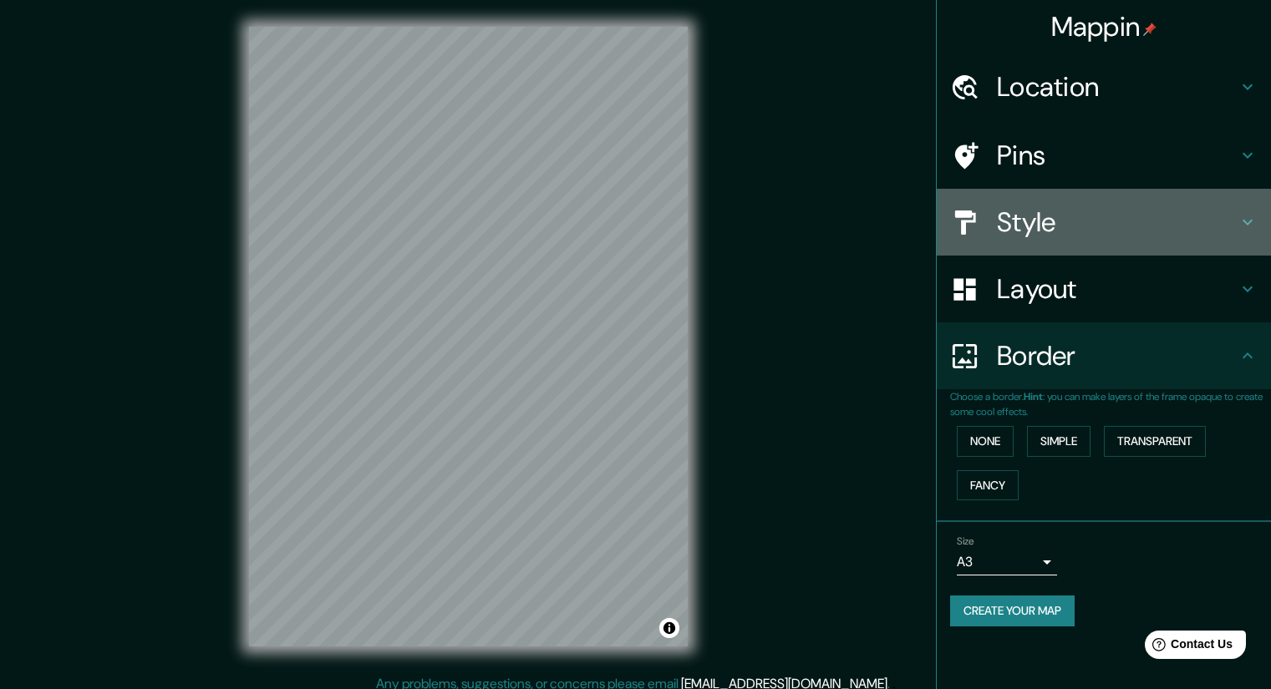
click at [1034, 242] on div "Style" at bounding box center [1104, 222] width 334 height 67
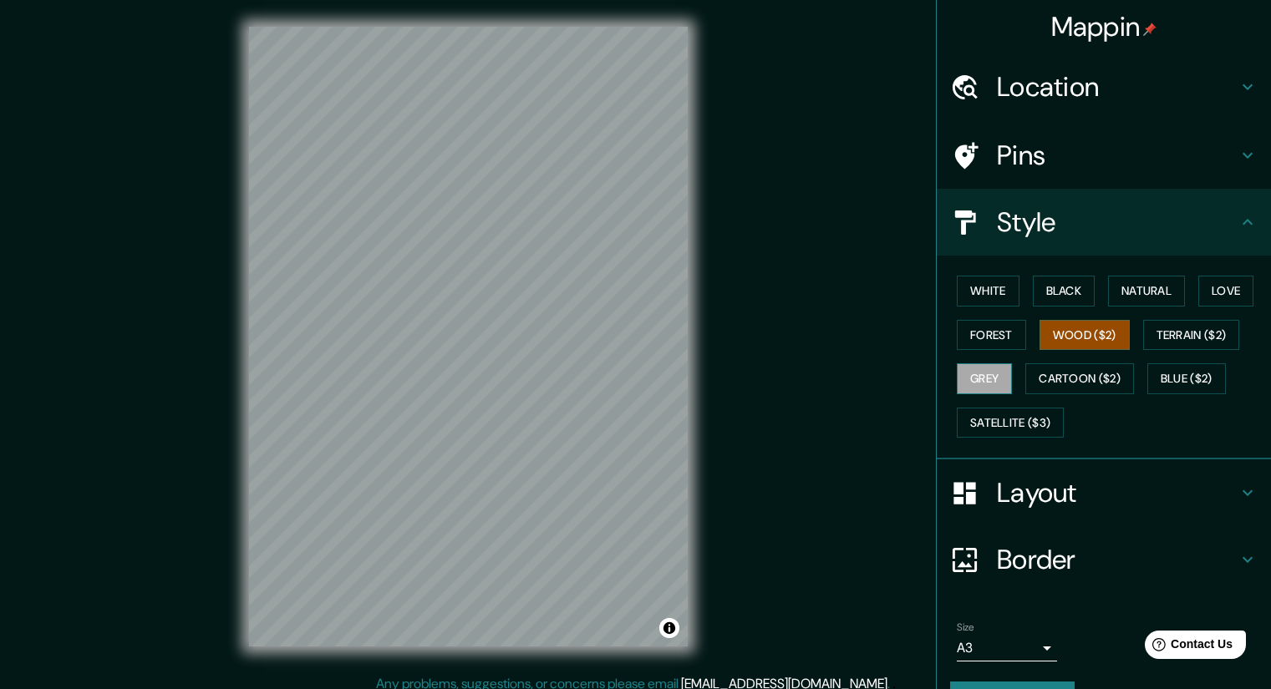
click at [981, 370] on button "Grey" at bounding box center [984, 379] width 55 height 31
click at [986, 303] on button "White" at bounding box center [988, 291] width 63 height 31
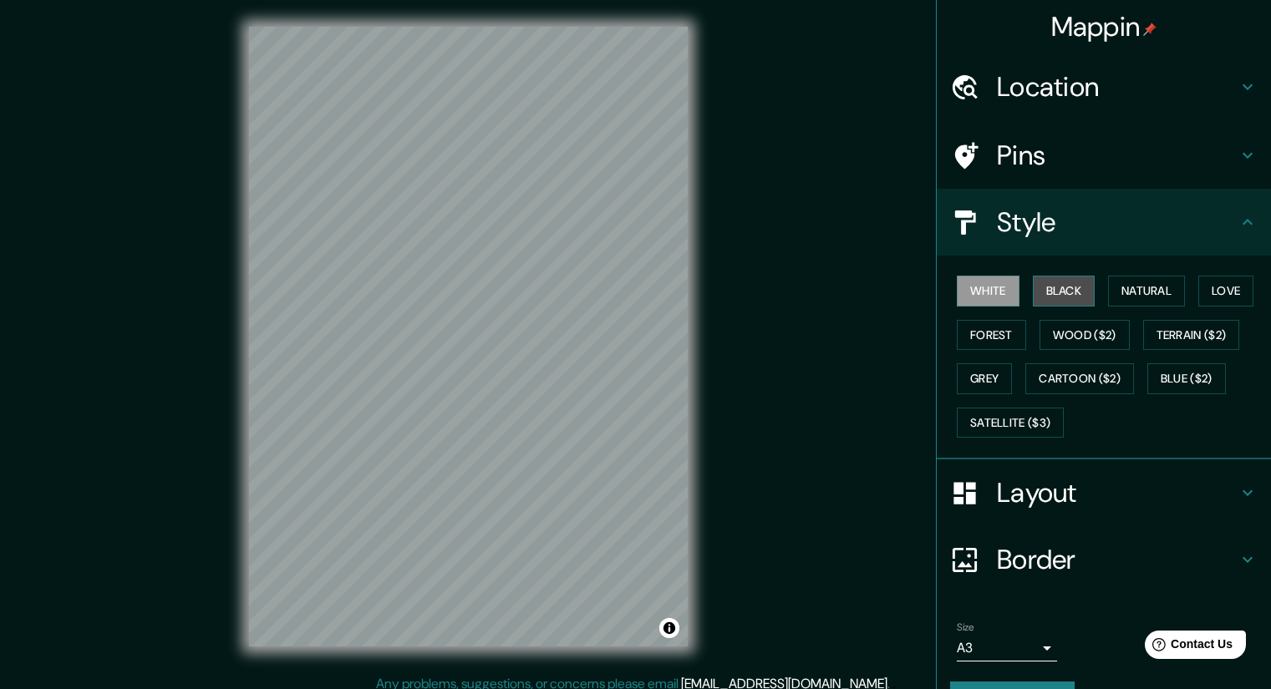
click at [1033, 290] on button "Black" at bounding box center [1064, 291] width 63 height 31
click at [699, 398] on div "© Mapbox © OpenStreetMap Improve this map" at bounding box center [468, 337] width 492 height 674
click at [961, 351] on div "Mappin Location Pins Style White Black Natural Love Forest Wood ($2) Terrain ($…" at bounding box center [635, 350] width 1271 height 701
click at [974, 286] on button "White" at bounding box center [988, 291] width 63 height 31
click at [1149, 293] on button "Natural" at bounding box center [1146, 291] width 77 height 31
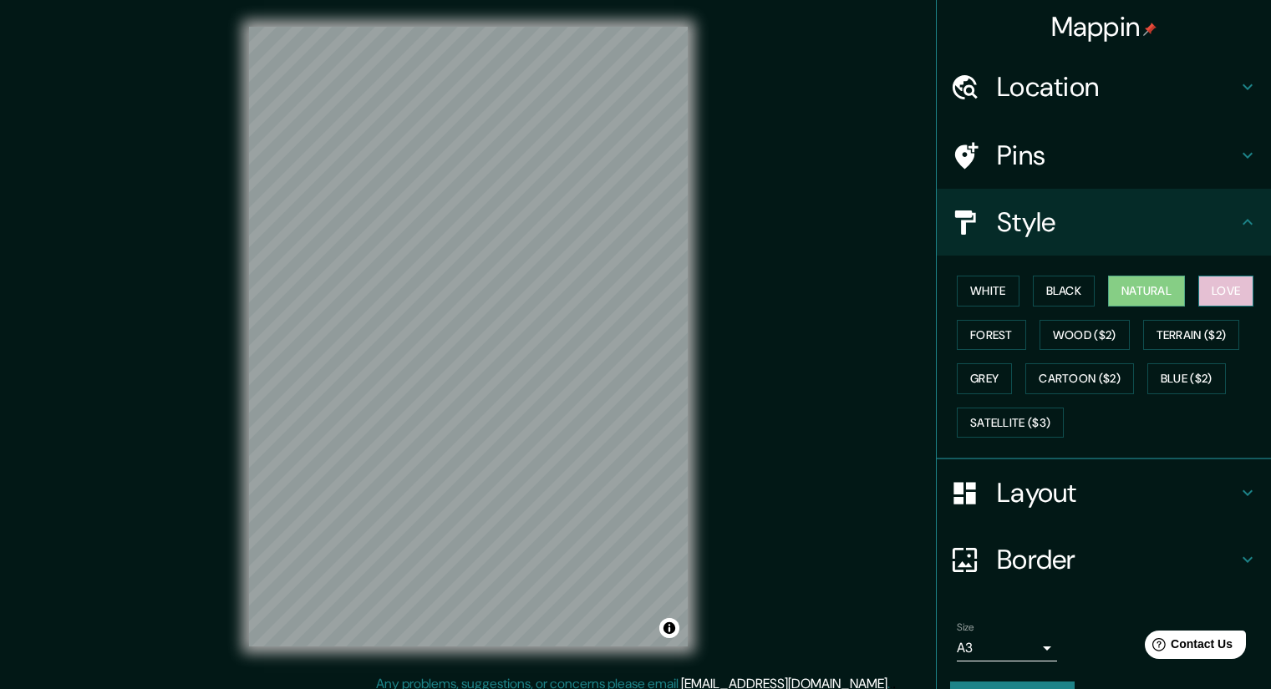
click at [1216, 286] on button "Love" at bounding box center [1225, 291] width 55 height 31
click at [987, 338] on button "Forest" at bounding box center [991, 335] width 69 height 31
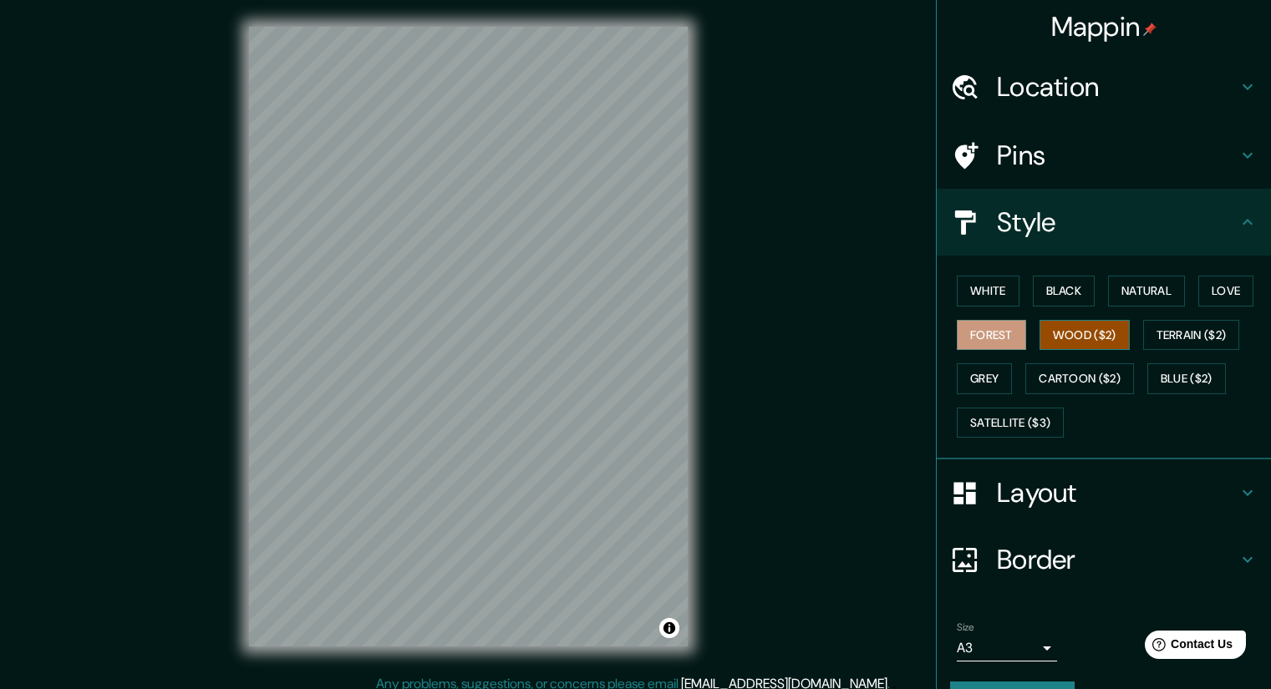
click at [1060, 328] on button "Wood ($2)" at bounding box center [1085, 335] width 90 height 31
click at [985, 333] on button "Forest" at bounding box center [991, 335] width 69 height 31
click at [968, 381] on button "Grey" at bounding box center [984, 379] width 55 height 31
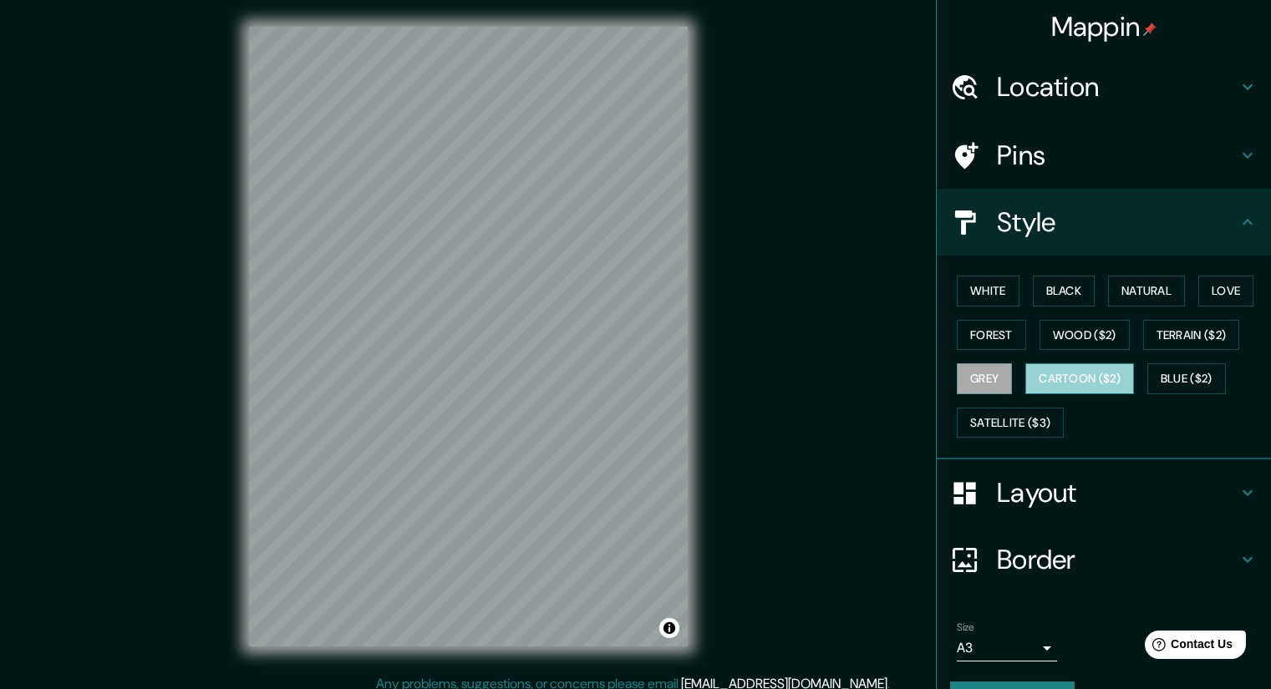
click at [1079, 370] on button "Cartoon ($2)" at bounding box center [1079, 379] width 109 height 31
click at [1185, 372] on button "Blue ($2)" at bounding box center [1186, 379] width 79 height 31
click at [982, 378] on button "Grey" at bounding box center [984, 379] width 55 height 31
click at [696, 419] on div "© Mapbox © OpenStreetMap Improve this map" at bounding box center [468, 337] width 492 height 674
click at [989, 285] on button "White" at bounding box center [988, 291] width 63 height 31
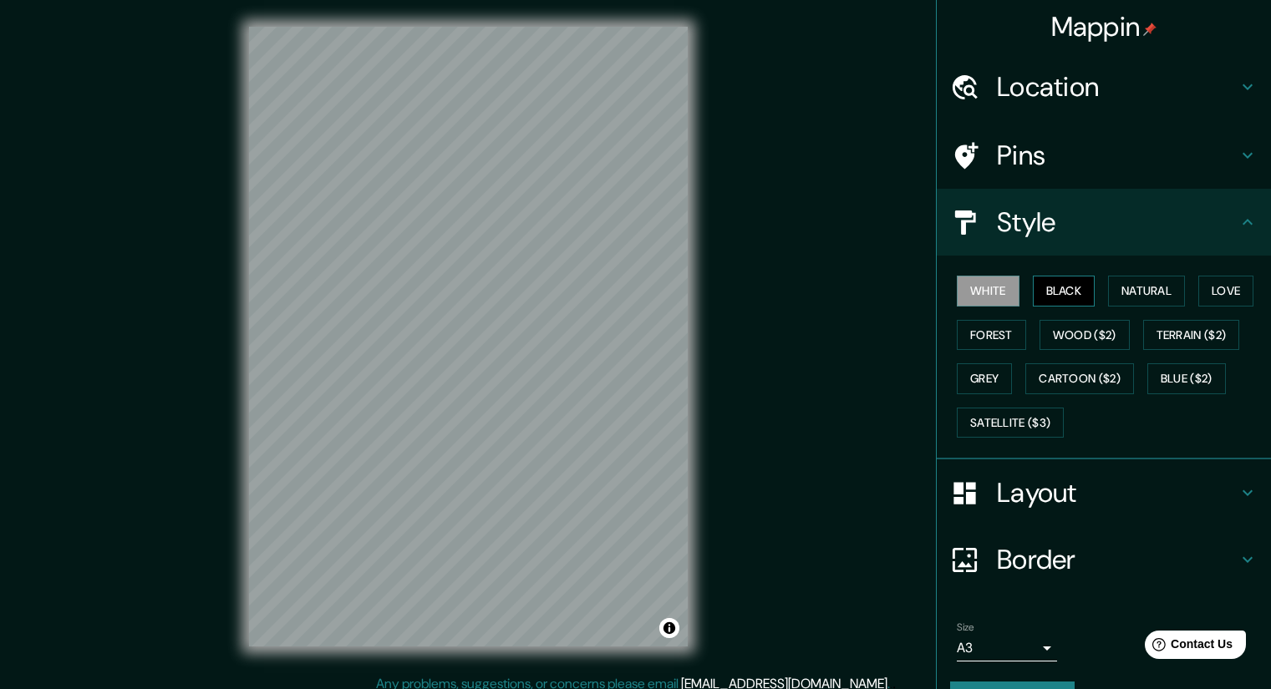
click at [1062, 298] on button "Black" at bounding box center [1064, 291] width 63 height 31
click at [1121, 492] on h4 "Layout" at bounding box center [1117, 492] width 241 height 33
